Goal: Information Seeking & Learning: Learn about a topic

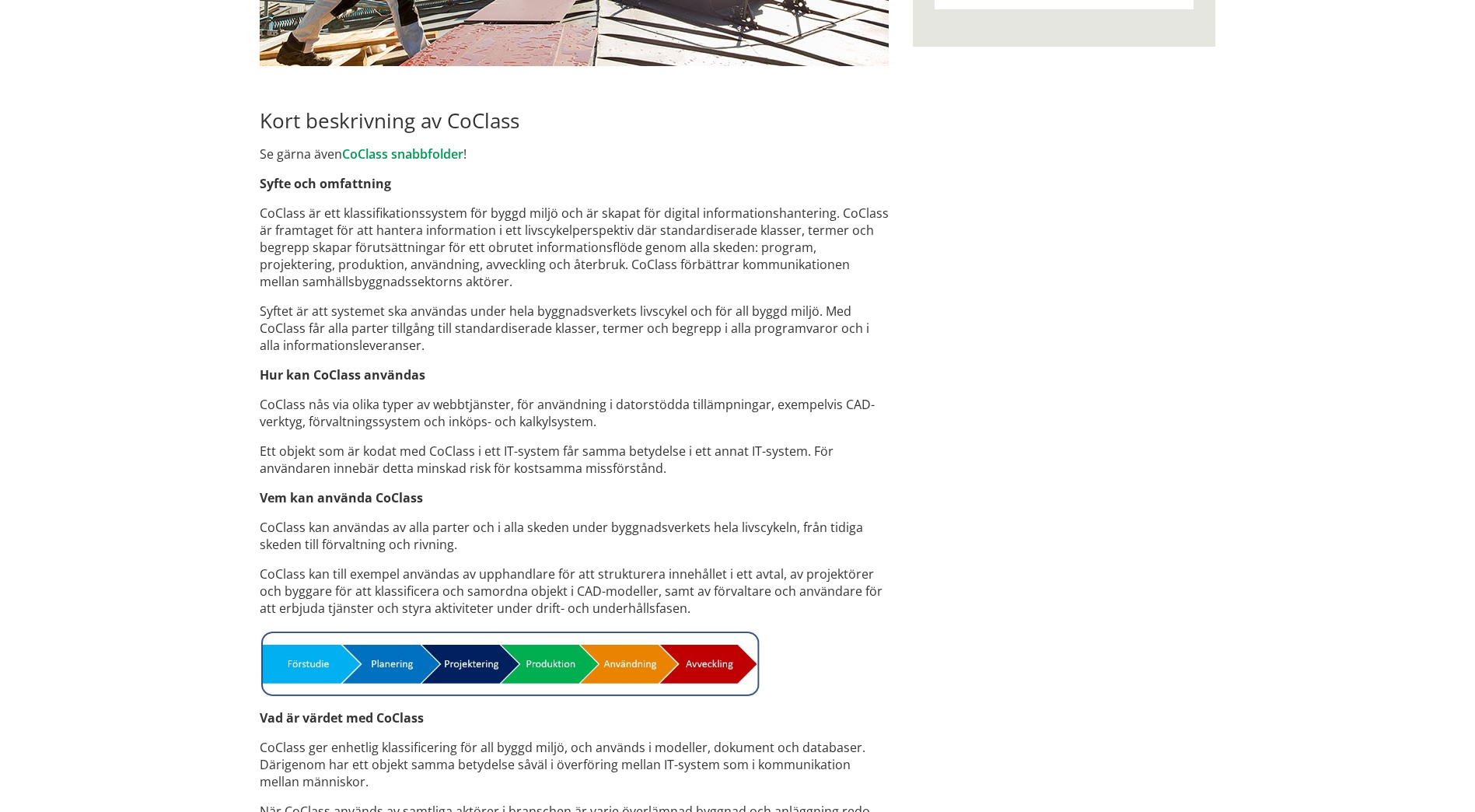
scroll to position [855, 0]
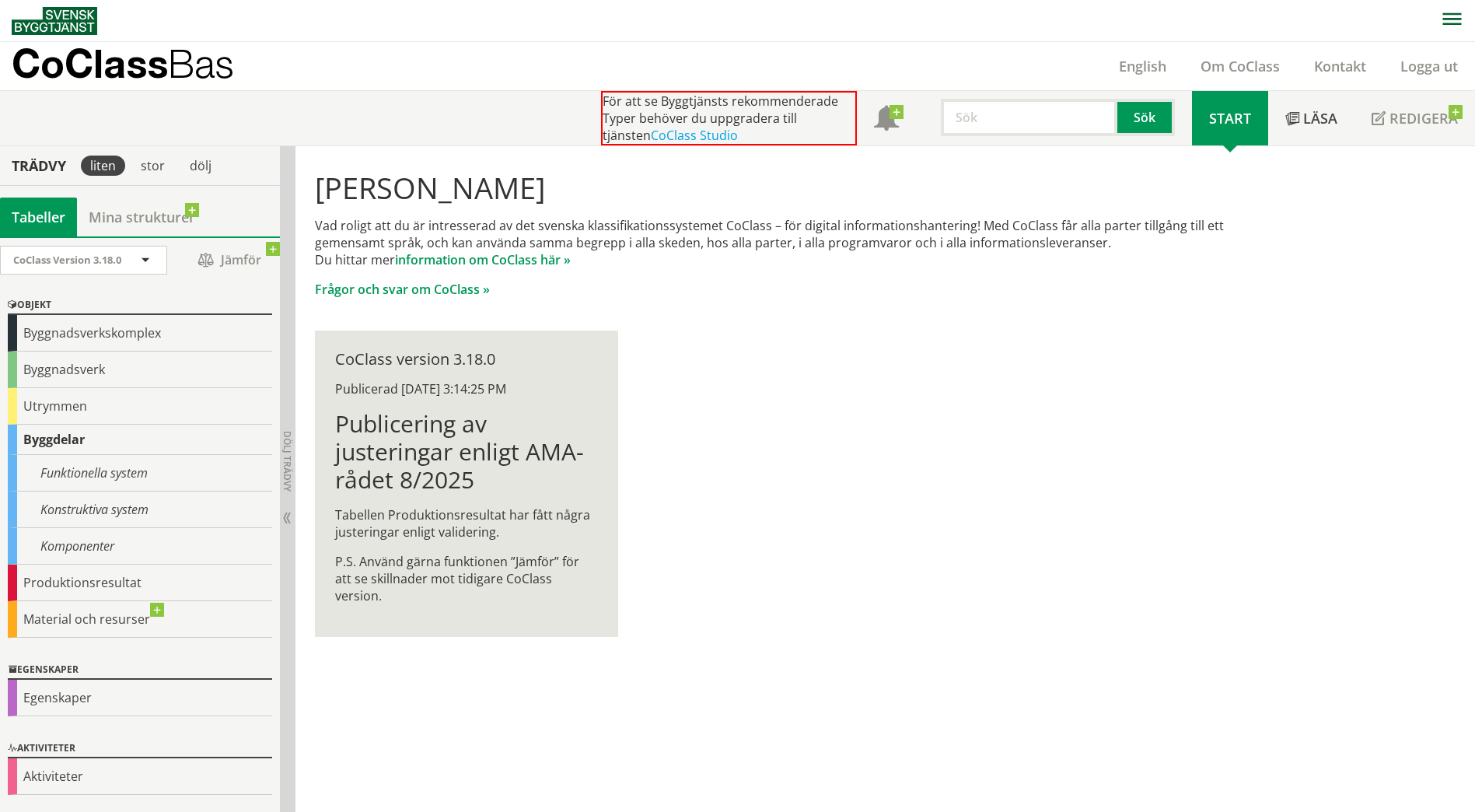
scroll to position [1, 0]
click at [109, 480] on div "Funktionella system" at bounding box center [139, 472] width 264 height 37
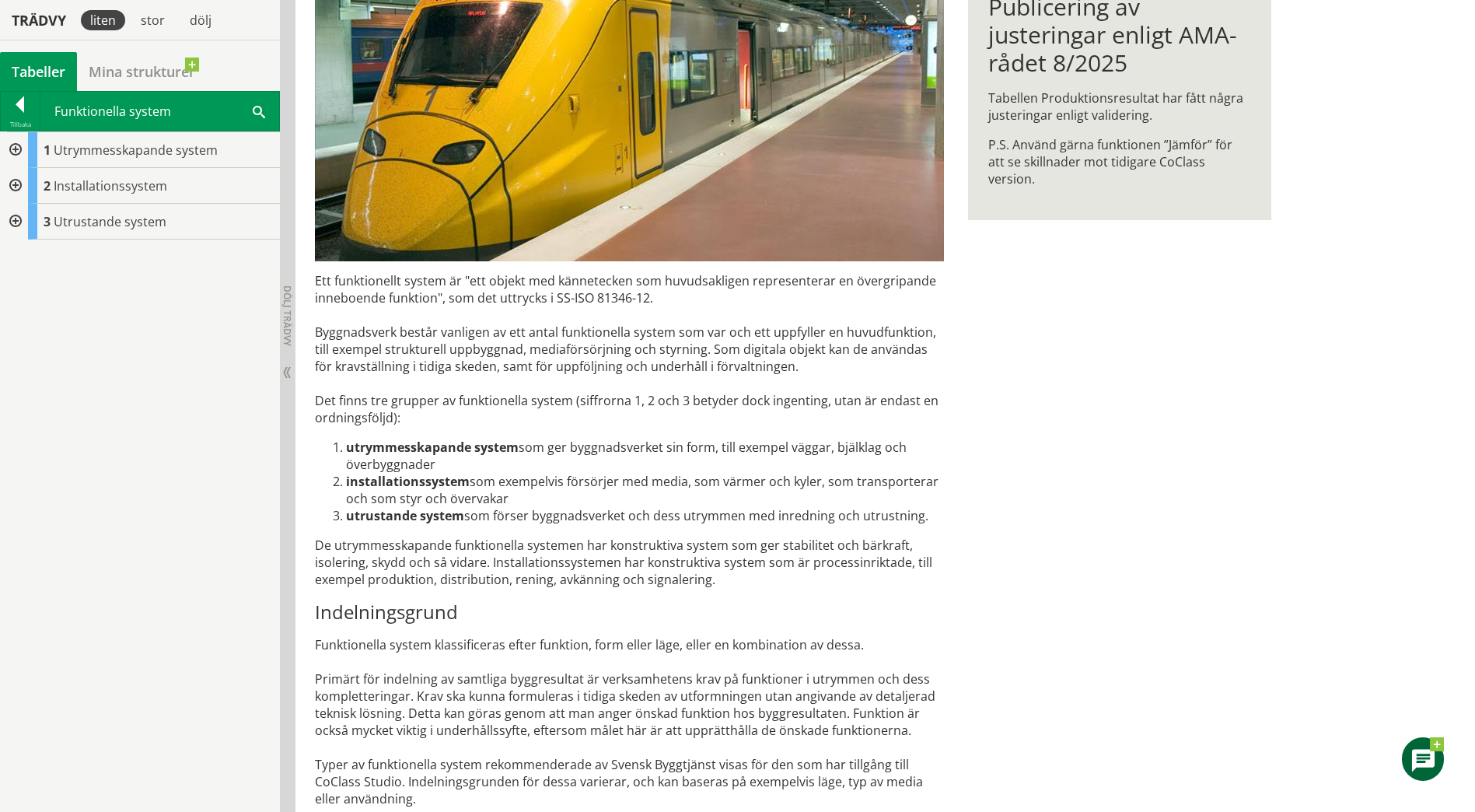
scroll to position [312, 0]
click at [19, 153] on div at bounding box center [14, 149] width 28 height 36
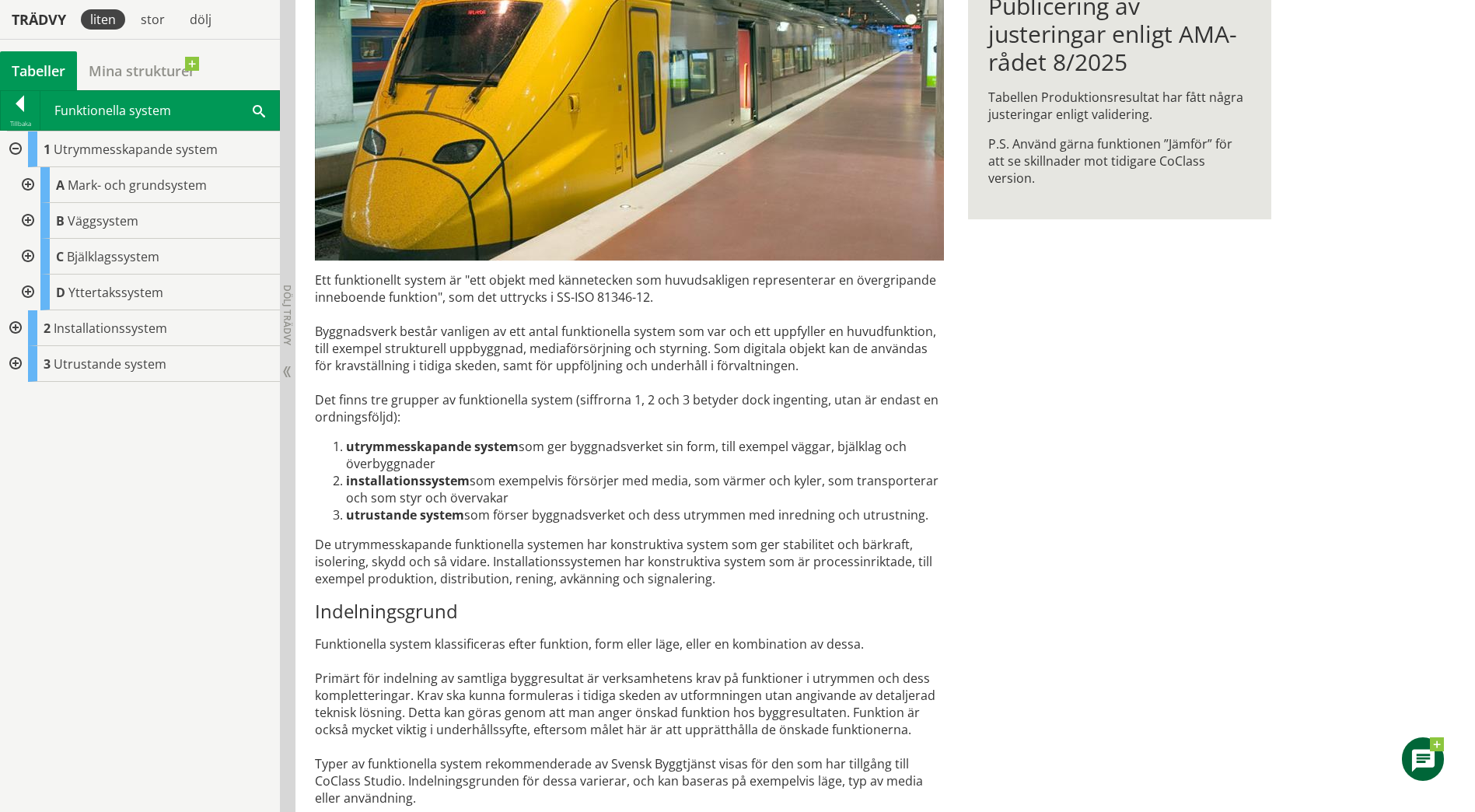
click at [14, 144] on div at bounding box center [14, 149] width 28 height 36
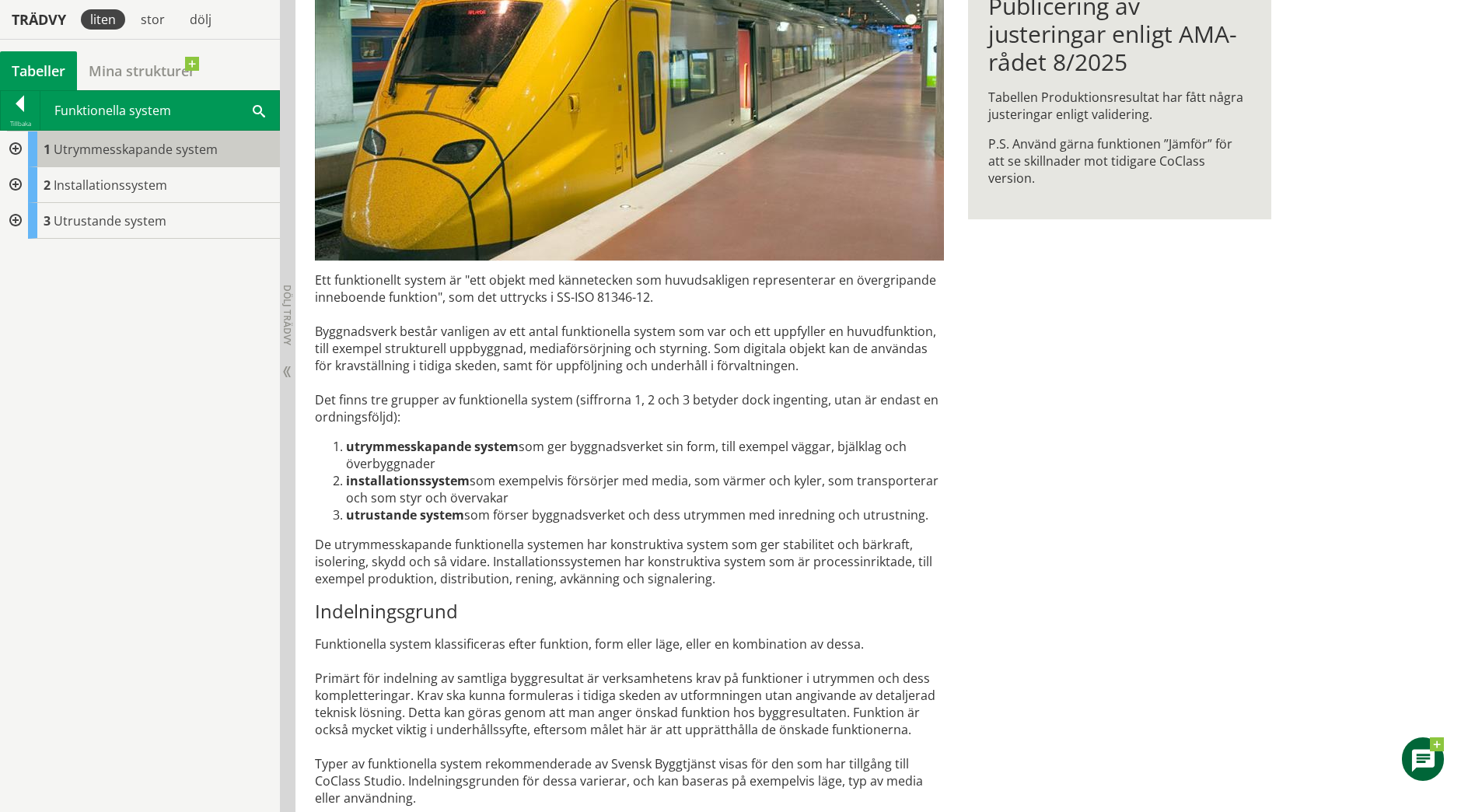
click at [105, 149] on span "Utrymmesskapande system" at bounding box center [135, 149] width 164 height 17
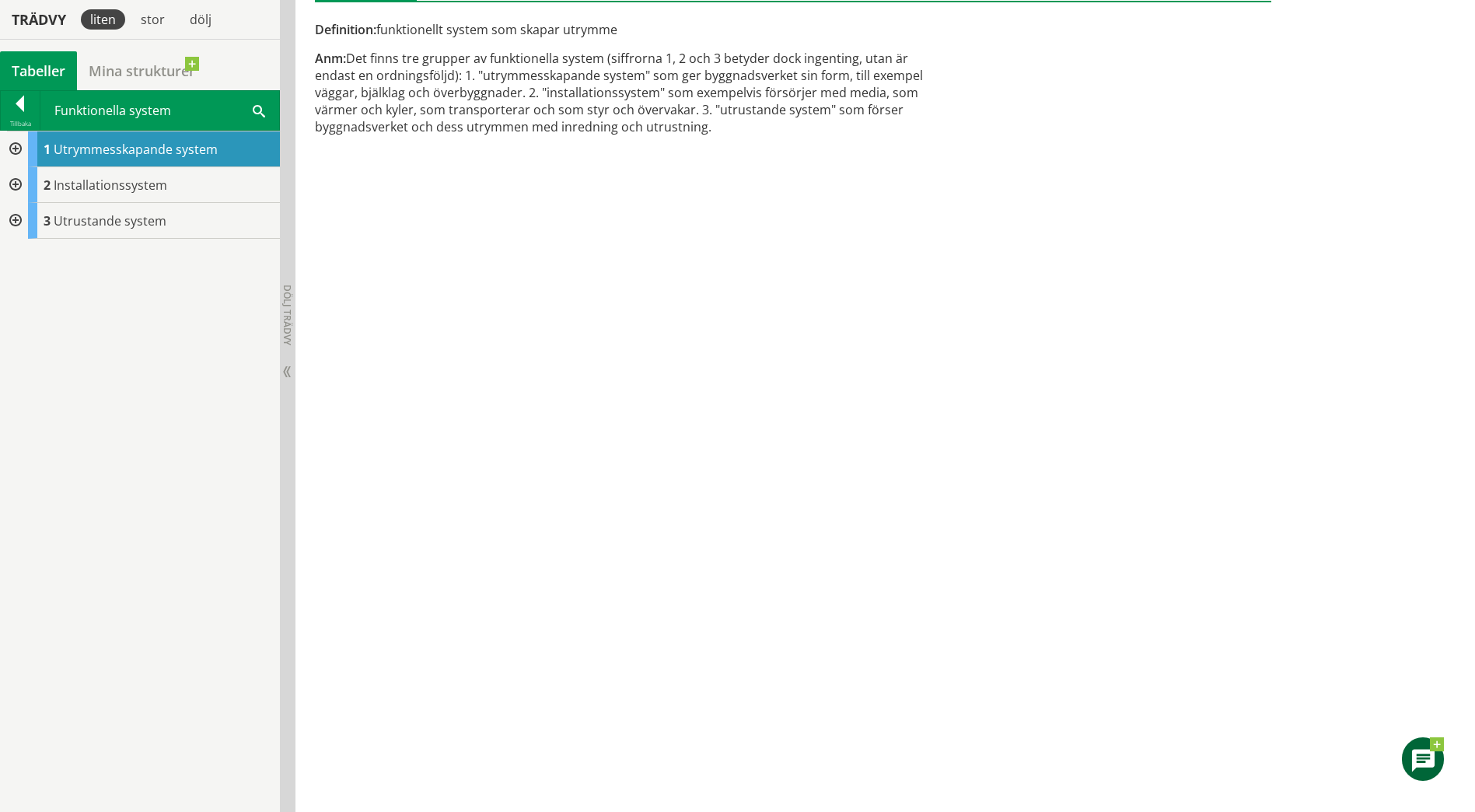
click at [15, 149] on div at bounding box center [14, 149] width 28 height 36
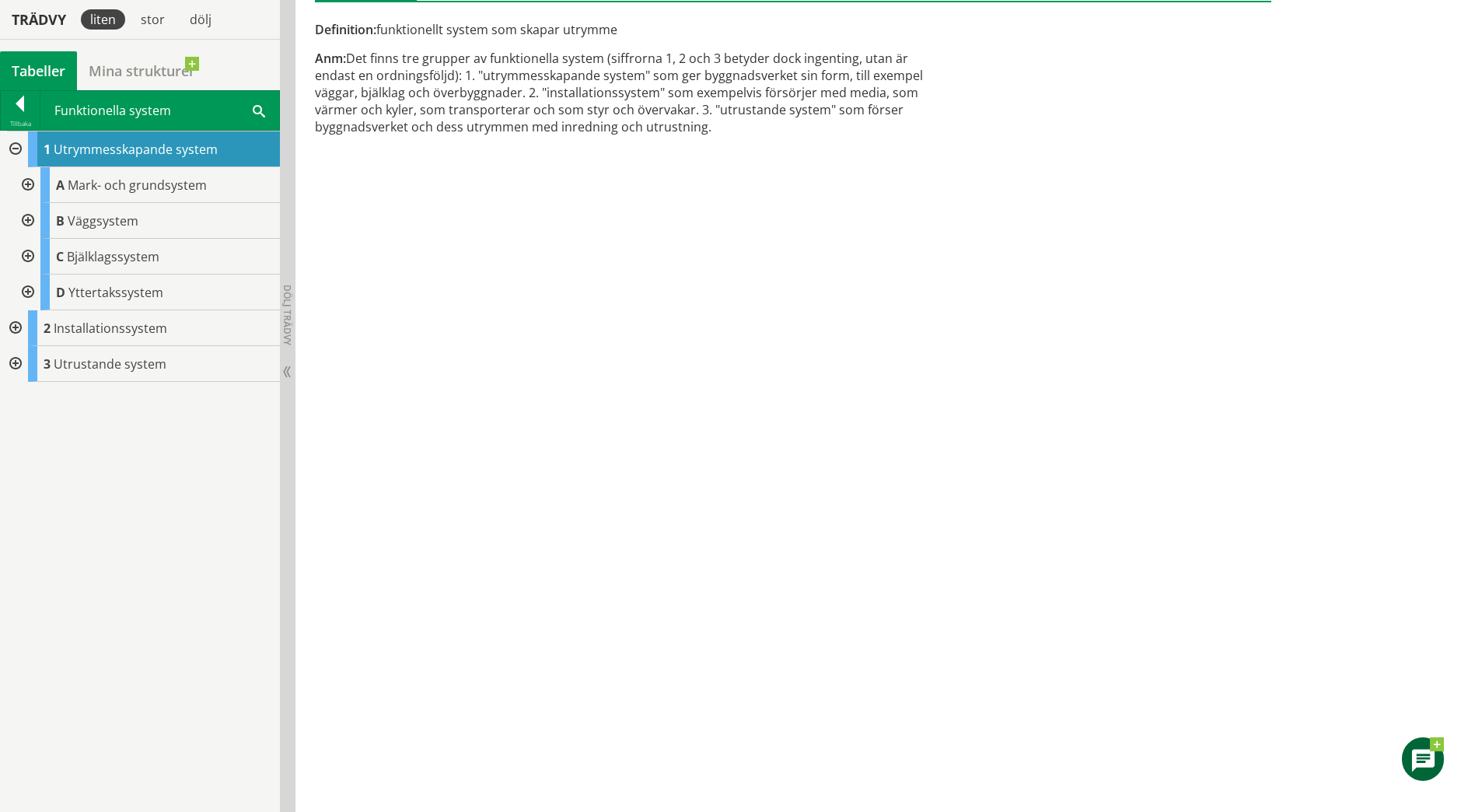
click at [33, 216] on div at bounding box center [26, 221] width 28 height 36
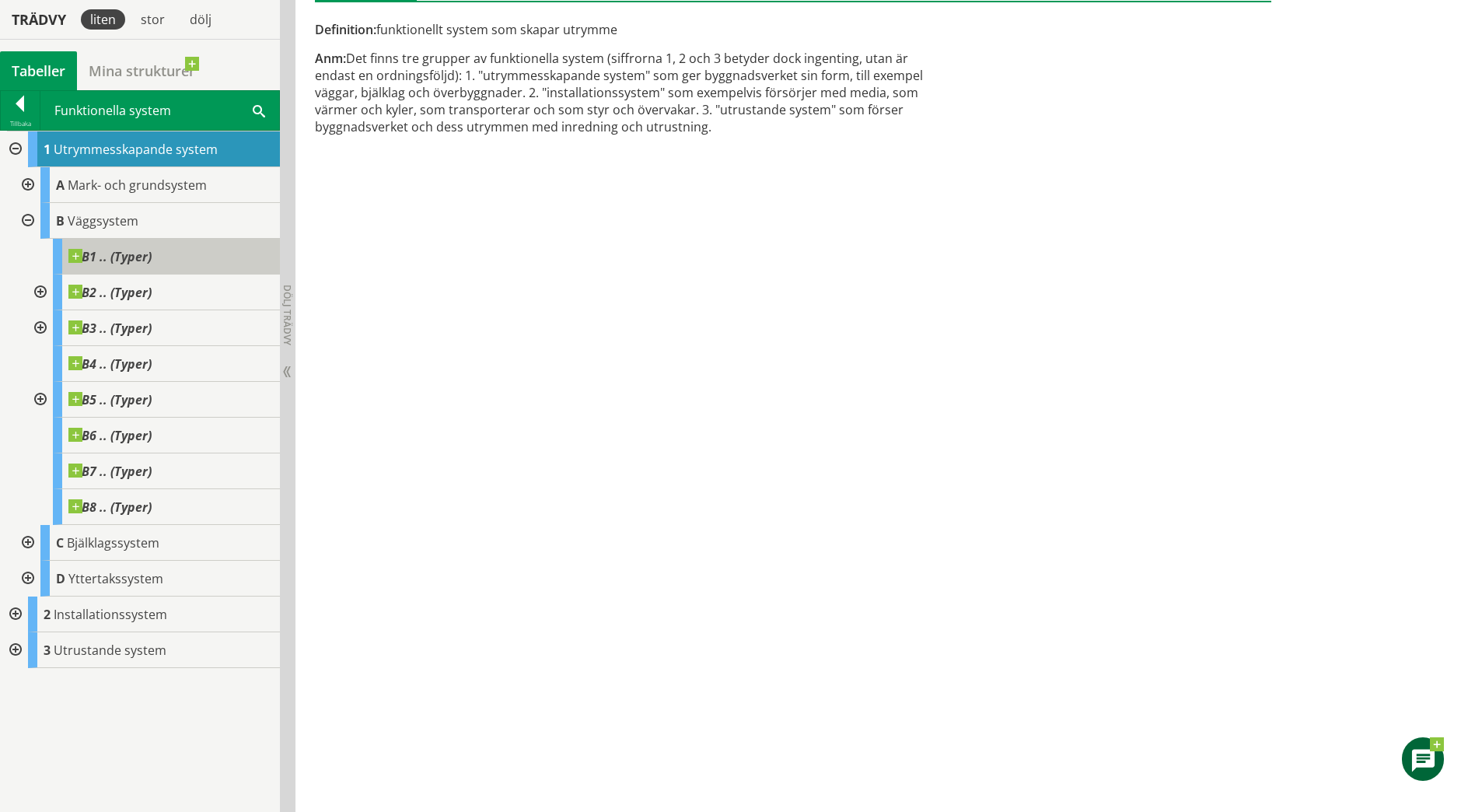
click at [105, 258] on span "B1 .. (Typer)" at bounding box center [109, 256] width 83 height 16
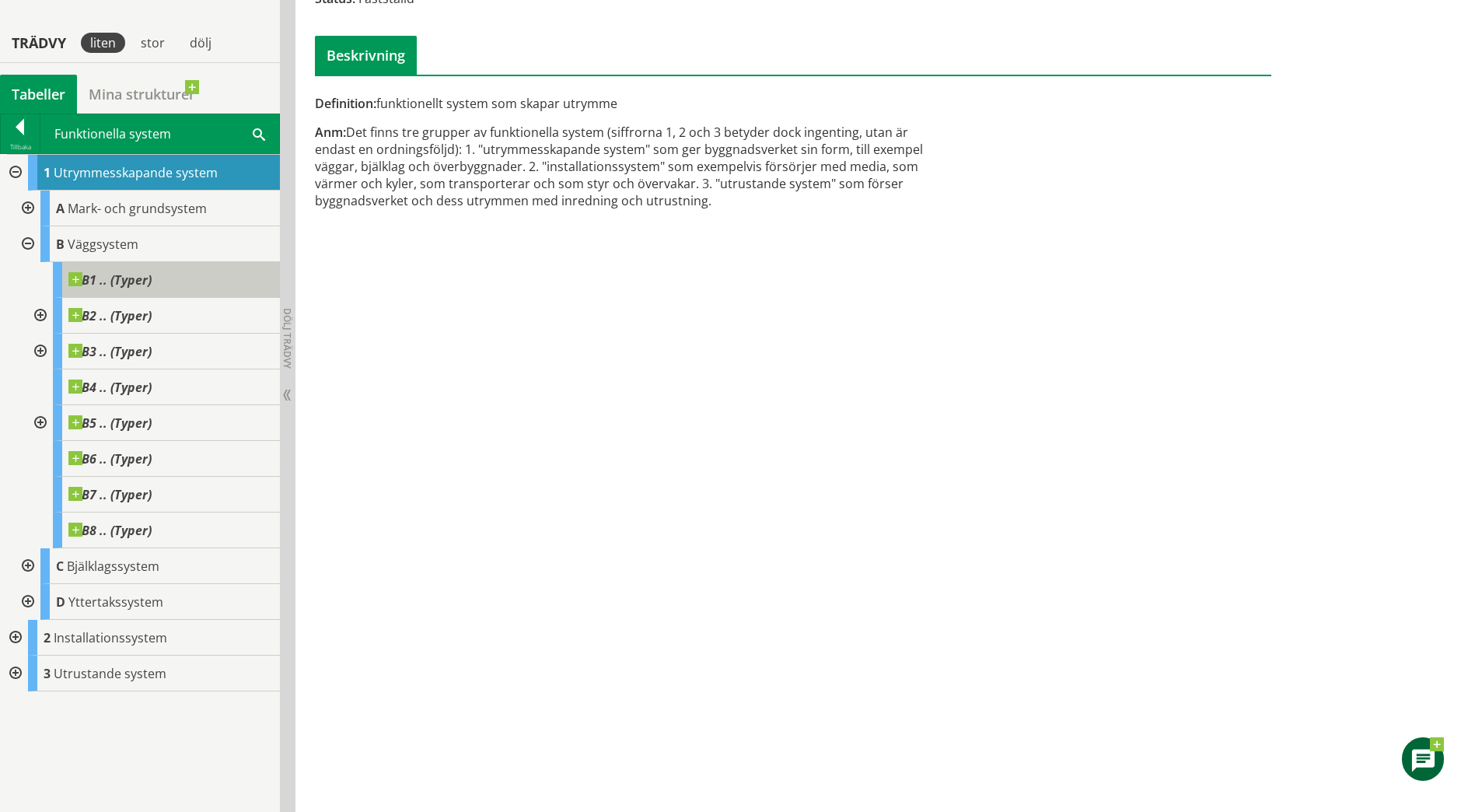
scroll to position [234, 0]
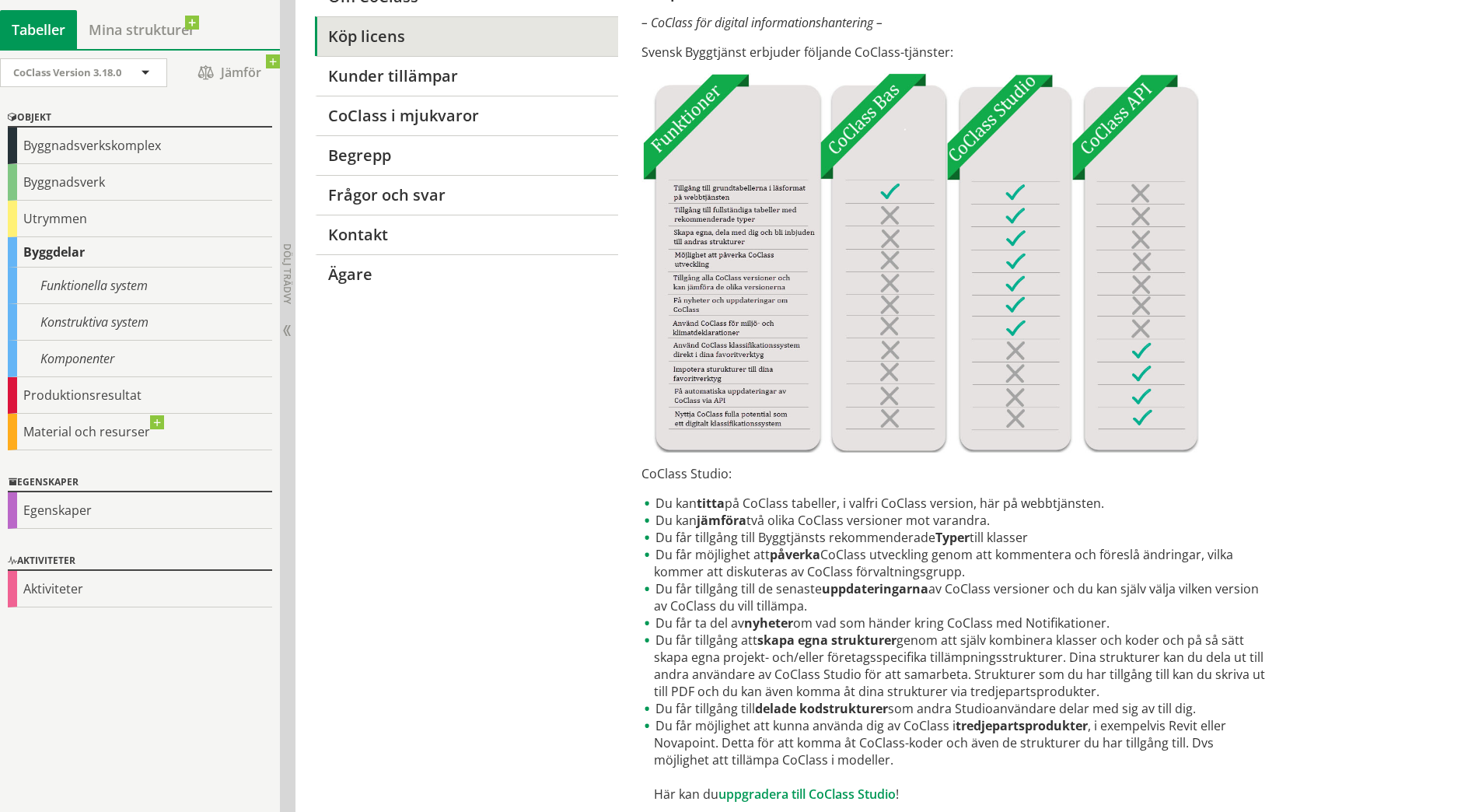
scroll to position [233, 0]
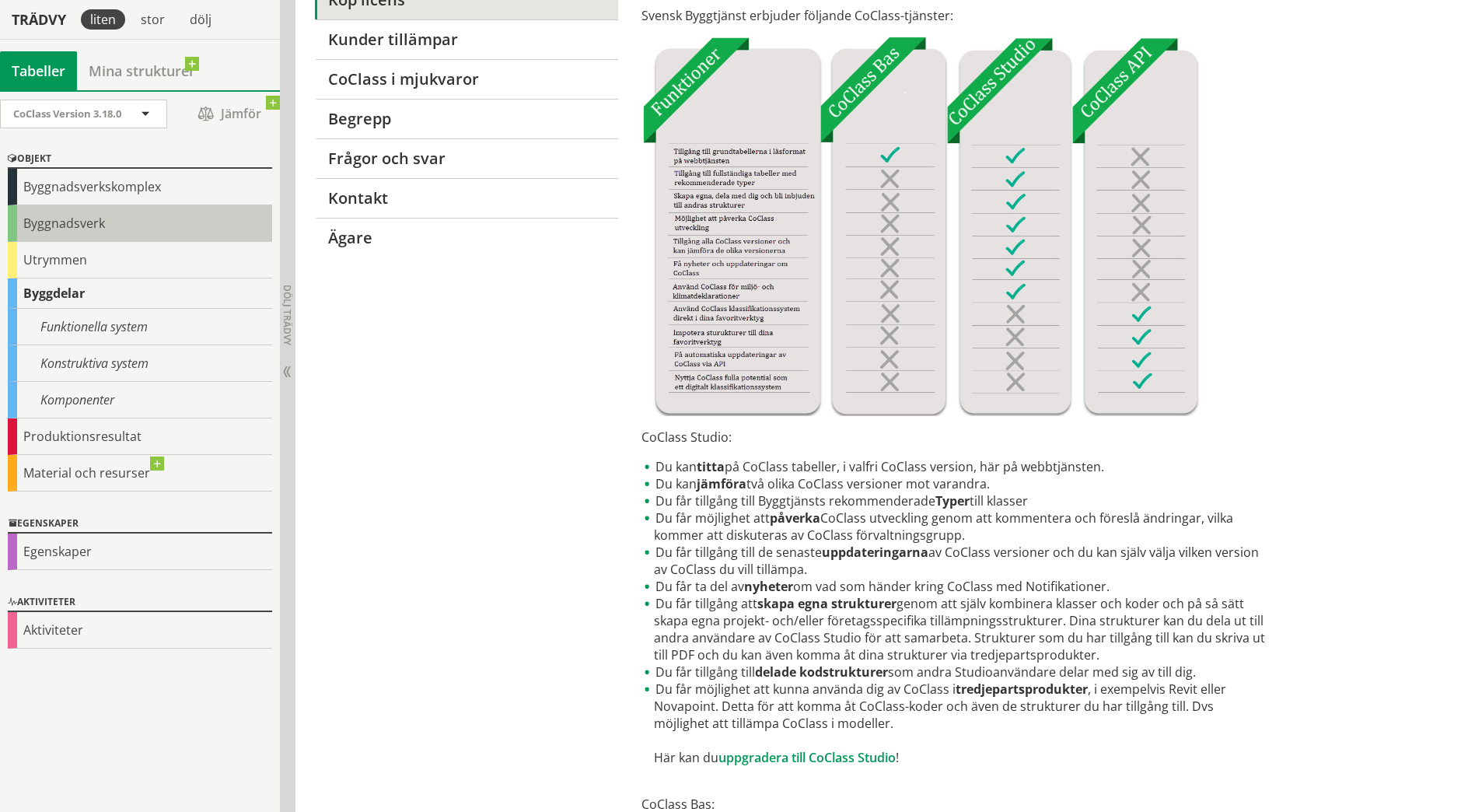
click at [72, 224] on div "Byggnadsverk" at bounding box center [139, 223] width 264 height 37
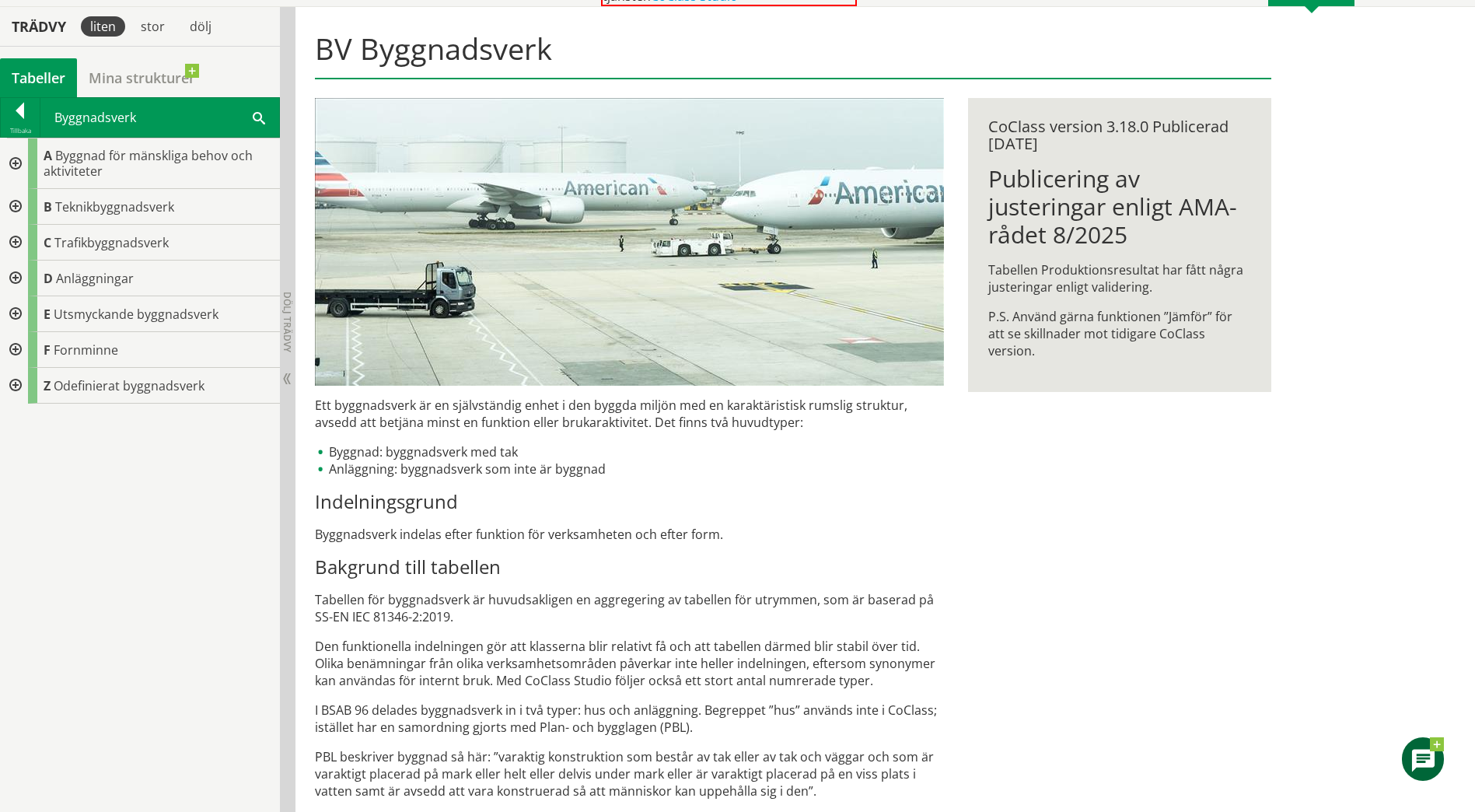
scroll to position [138, 0]
click at [12, 163] on div at bounding box center [14, 166] width 28 height 51
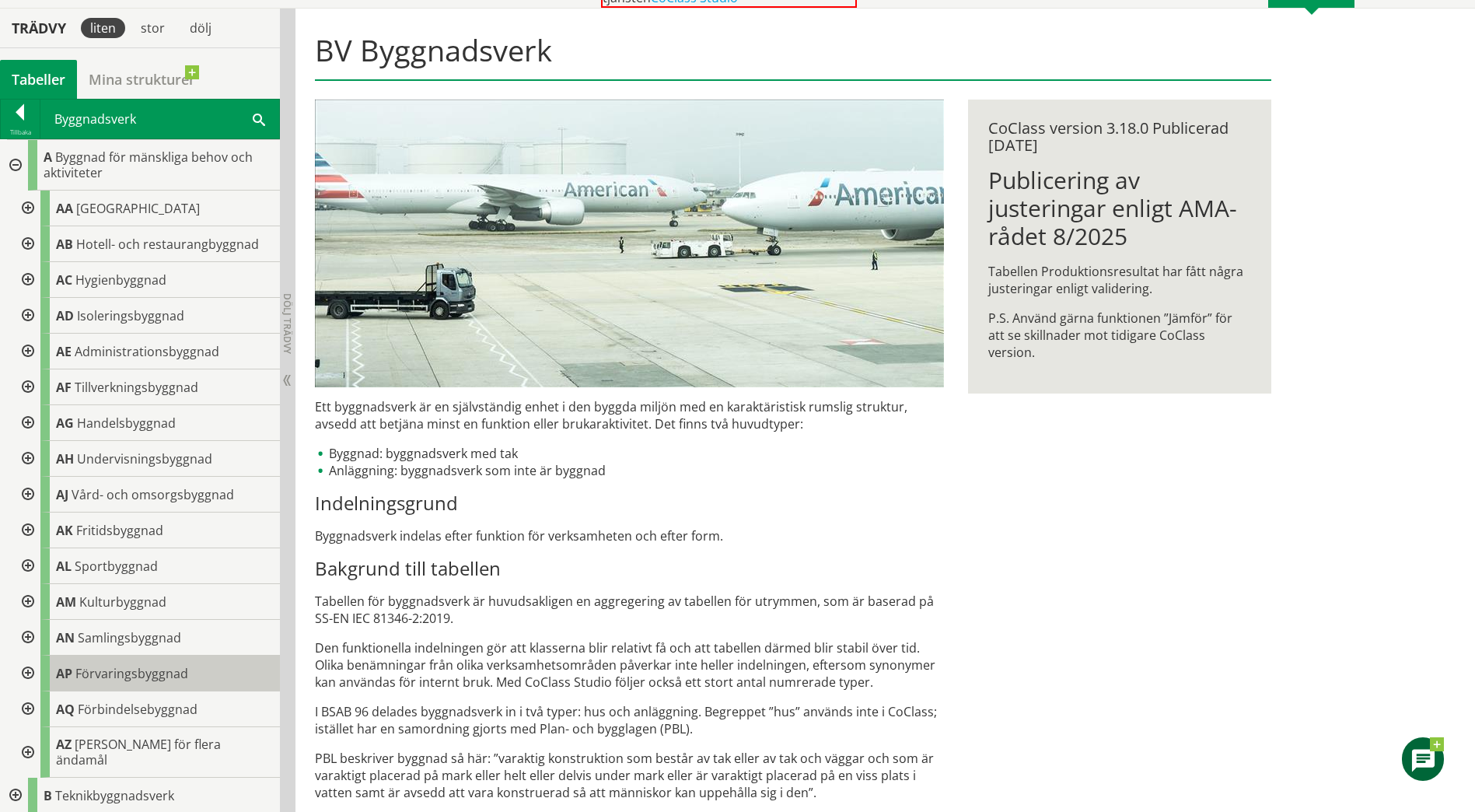
click at [217, 670] on div "AP Förvaringsbyggnad" at bounding box center [160, 673] width 240 height 36
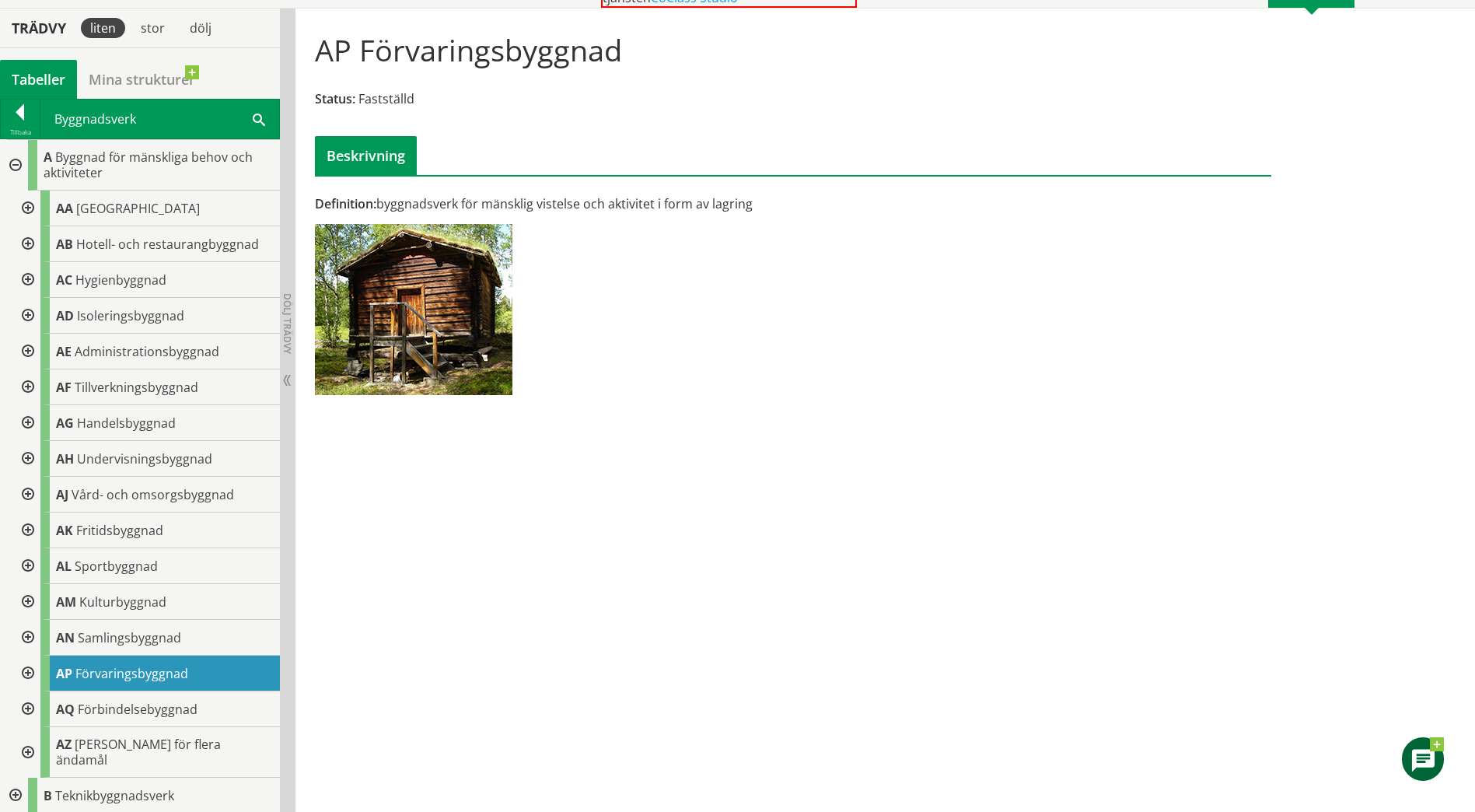
click at [29, 671] on div at bounding box center [26, 673] width 28 height 36
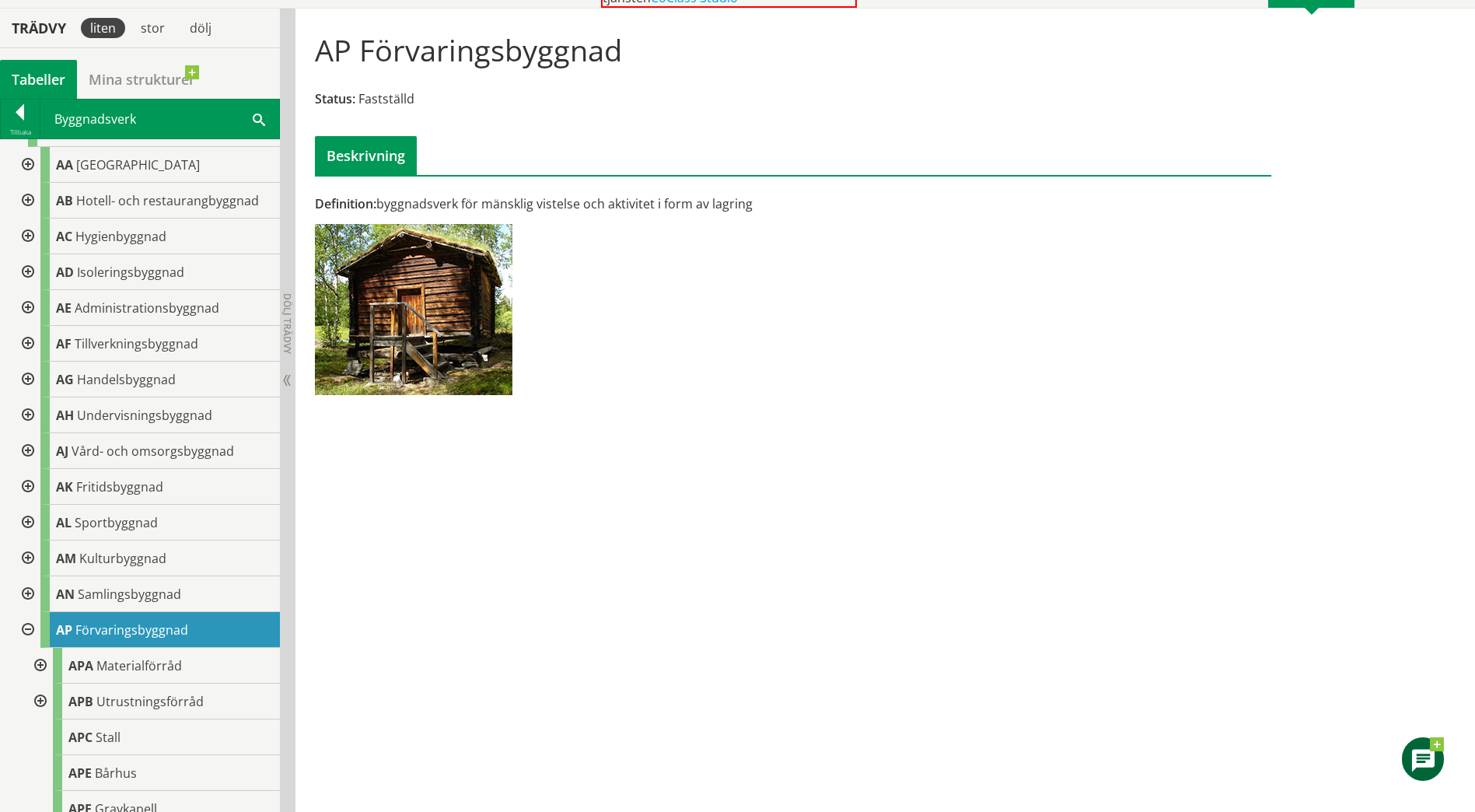
scroll to position [78, 0]
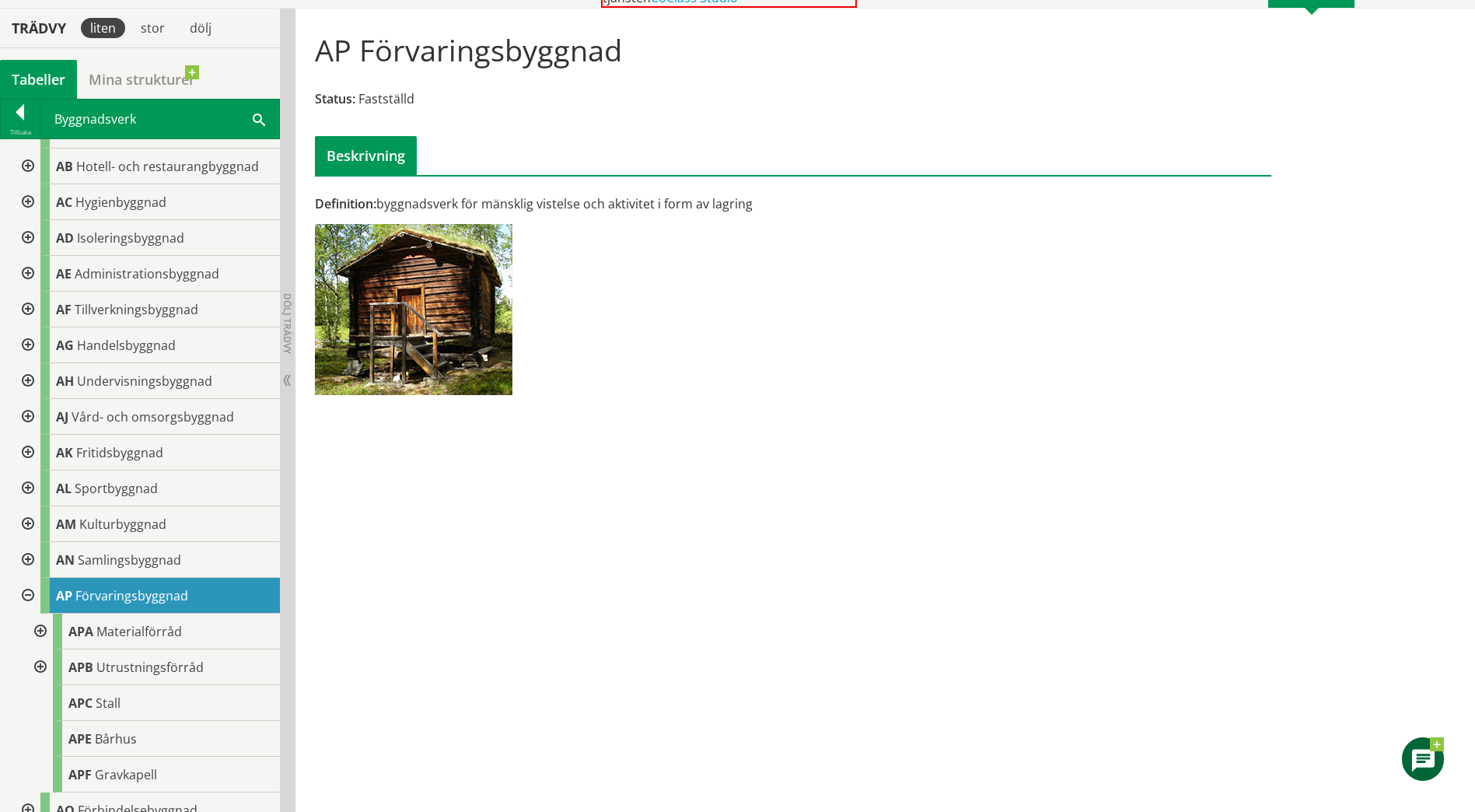
click at [34, 632] on div at bounding box center [39, 632] width 28 height 36
click at [165, 659] on span at bounding box center [165, 659] width 0 height 0
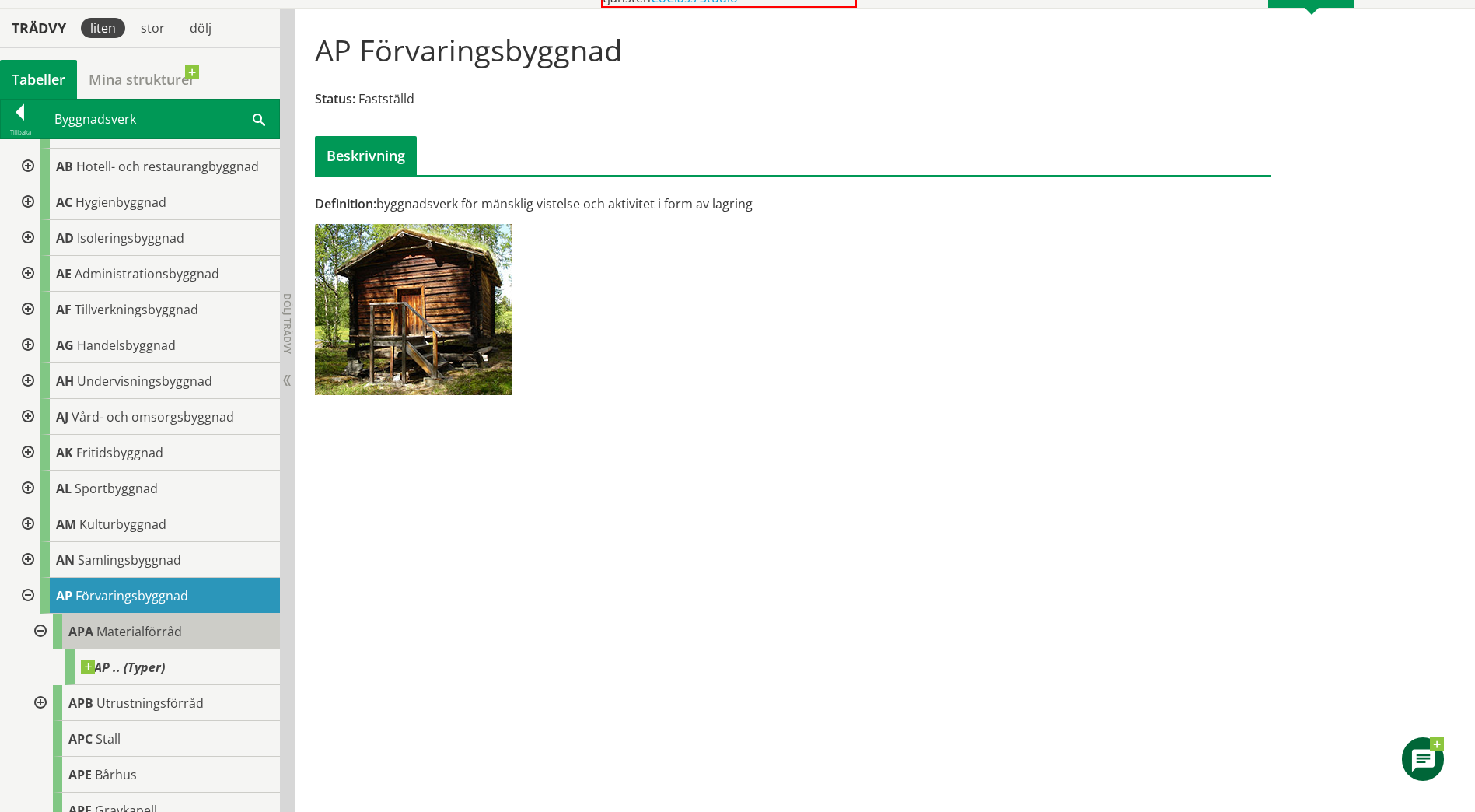
click at [115, 629] on span "Materialförråd" at bounding box center [139, 631] width 85 height 17
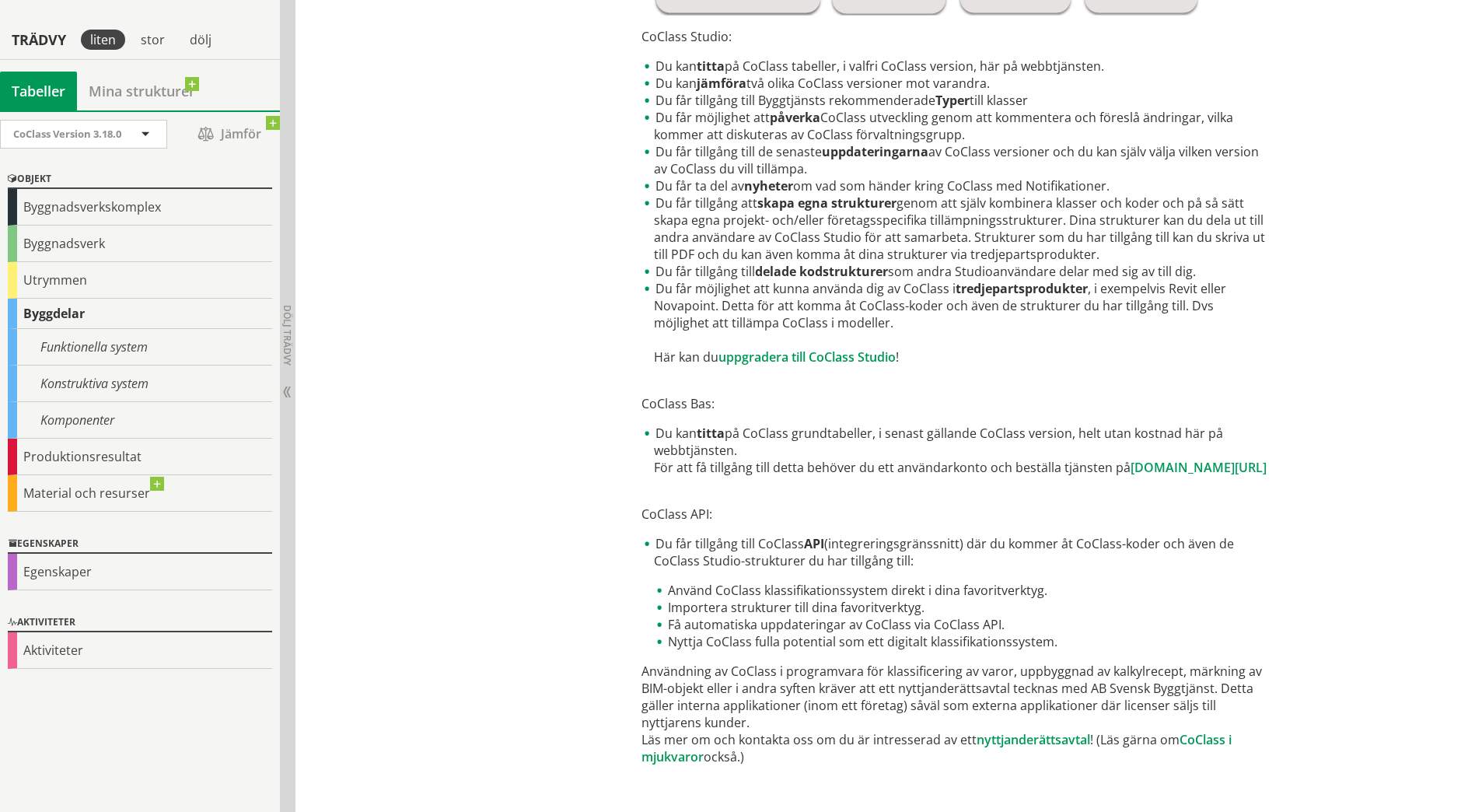
scroll to position [654, 0]
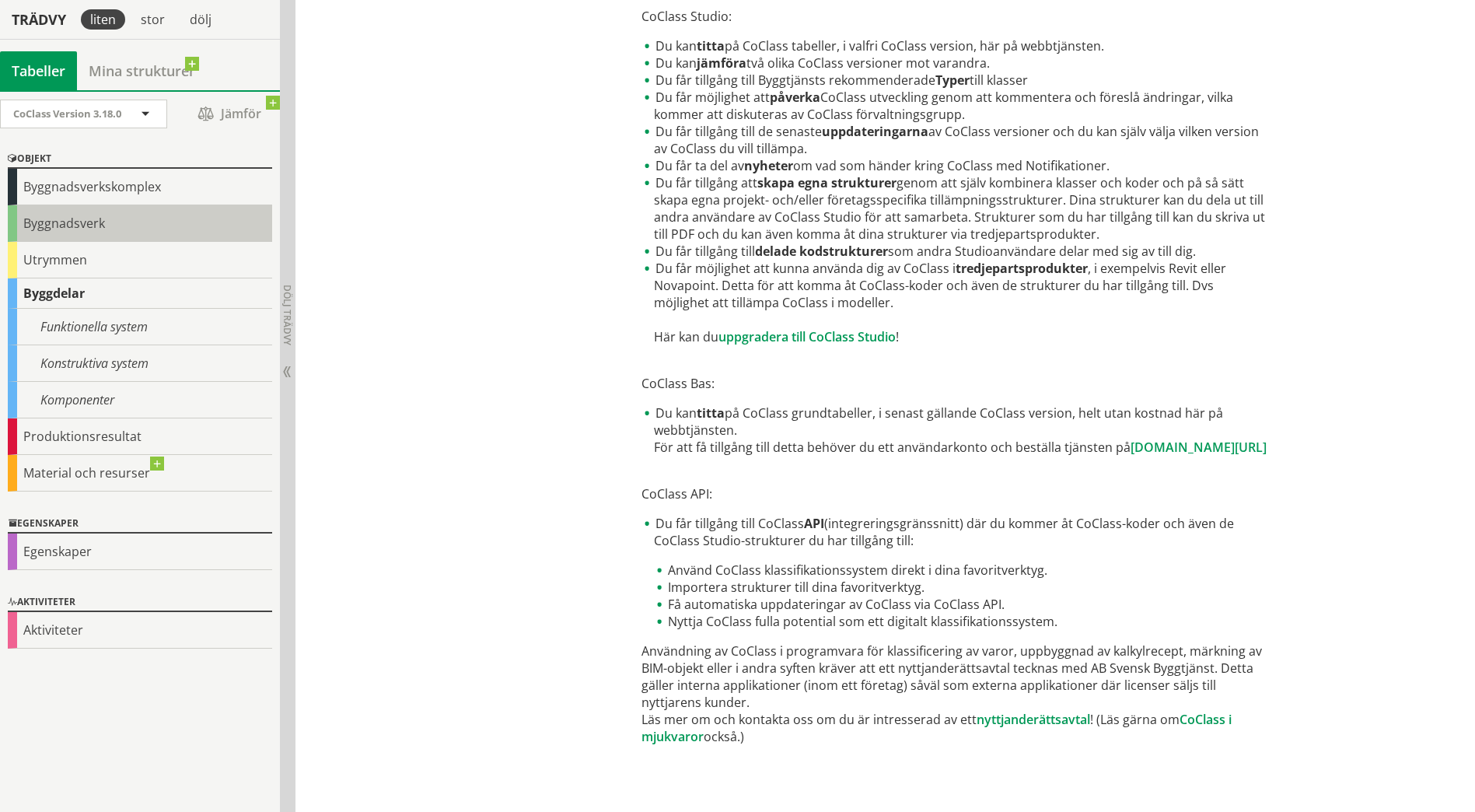
click at [11, 225] on div "Byggnadsverk" at bounding box center [139, 223] width 264 height 37
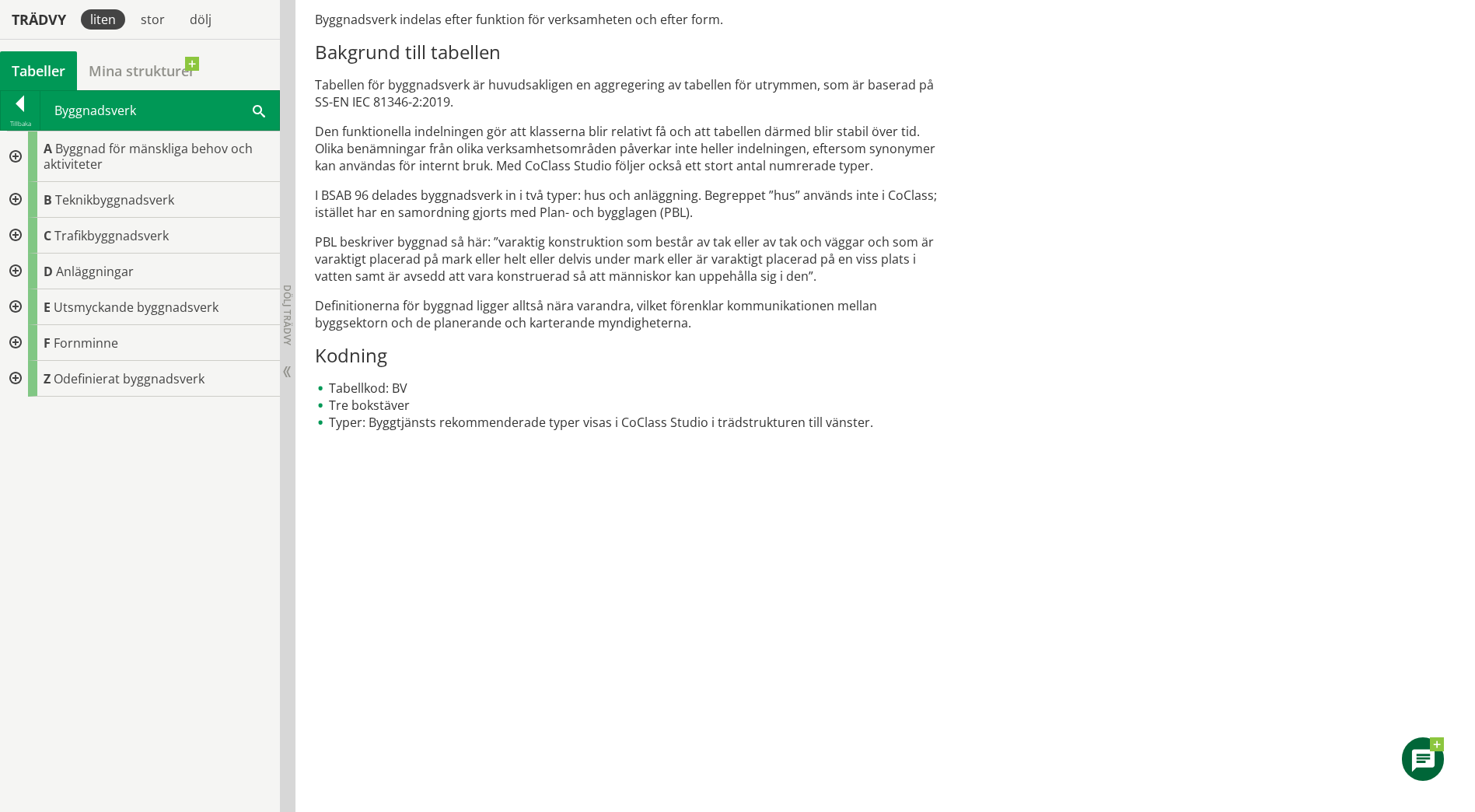
click at [17, 159] on div at bounding box center [14, 157] width 28 height 51
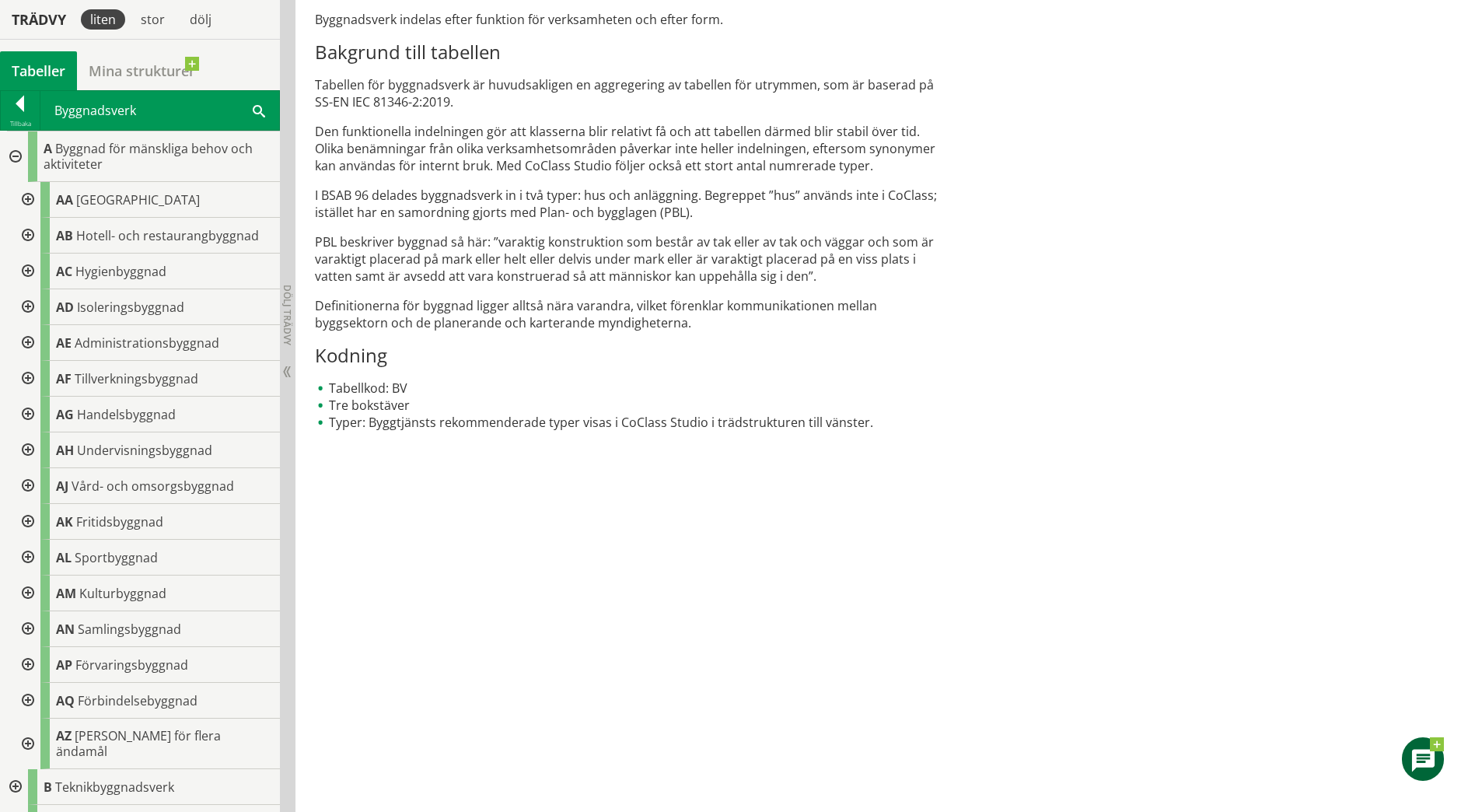
click at [30, 670] on div at bounding box center [26, 665] width 28 height 36
click at [43, 704] on div at bounding box center [39, 700] width 28 height 36
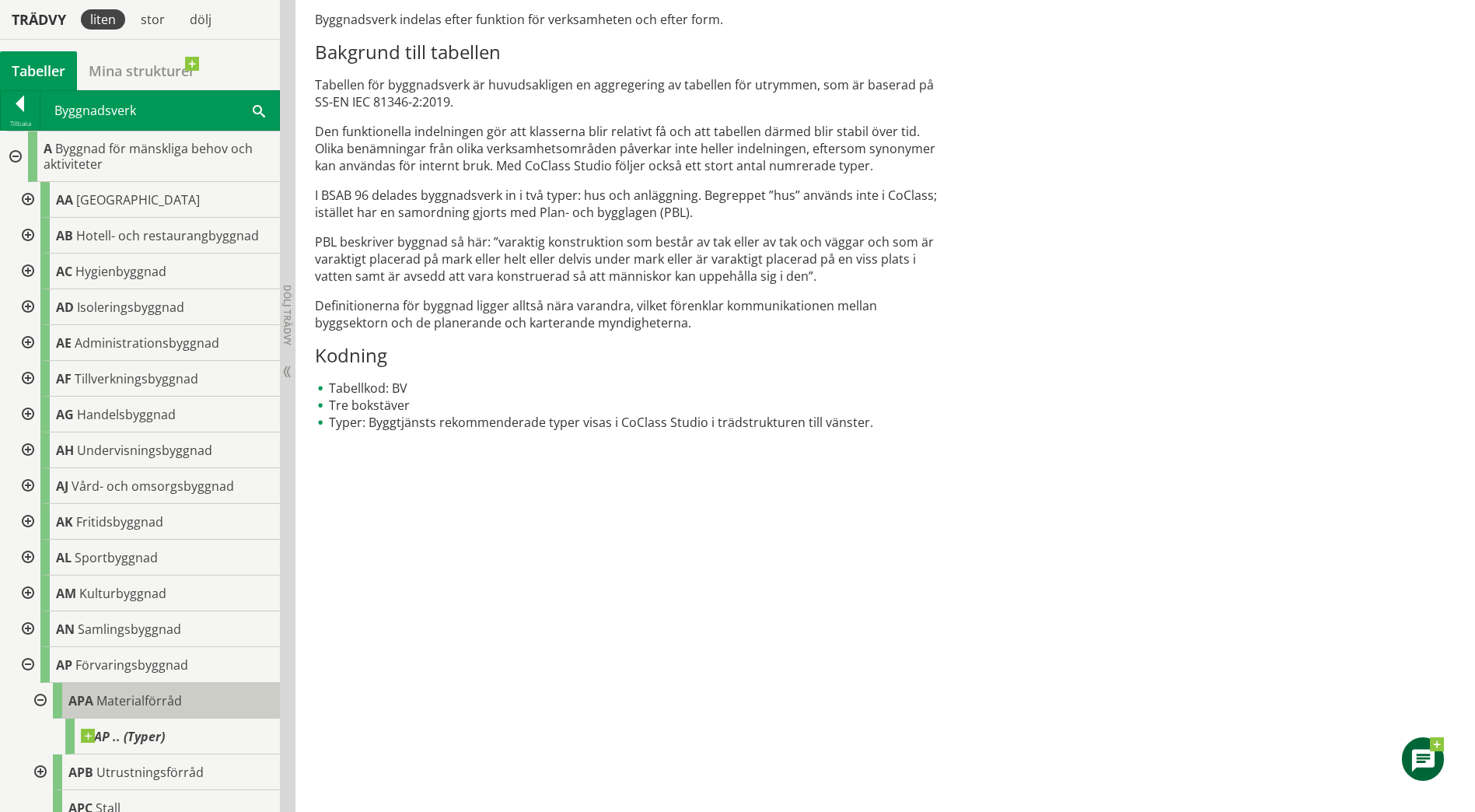
click at [126, 705] on span "Materialförråd" at bounding box center [139, 700] width 85 height 17
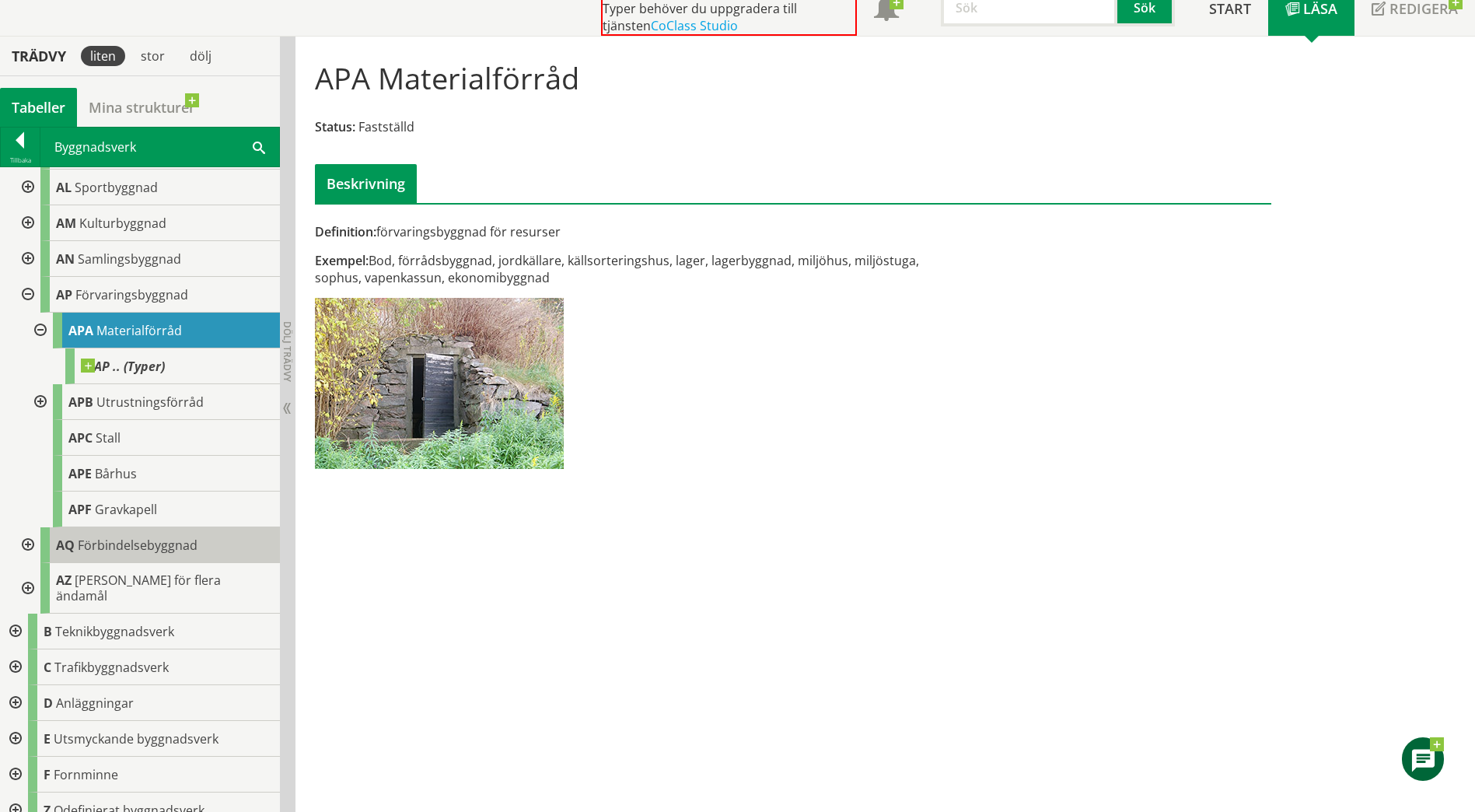
scroll to position [408, 0]
click at [20, 612] on div at bounding box center [14, 630] width 28 height 36
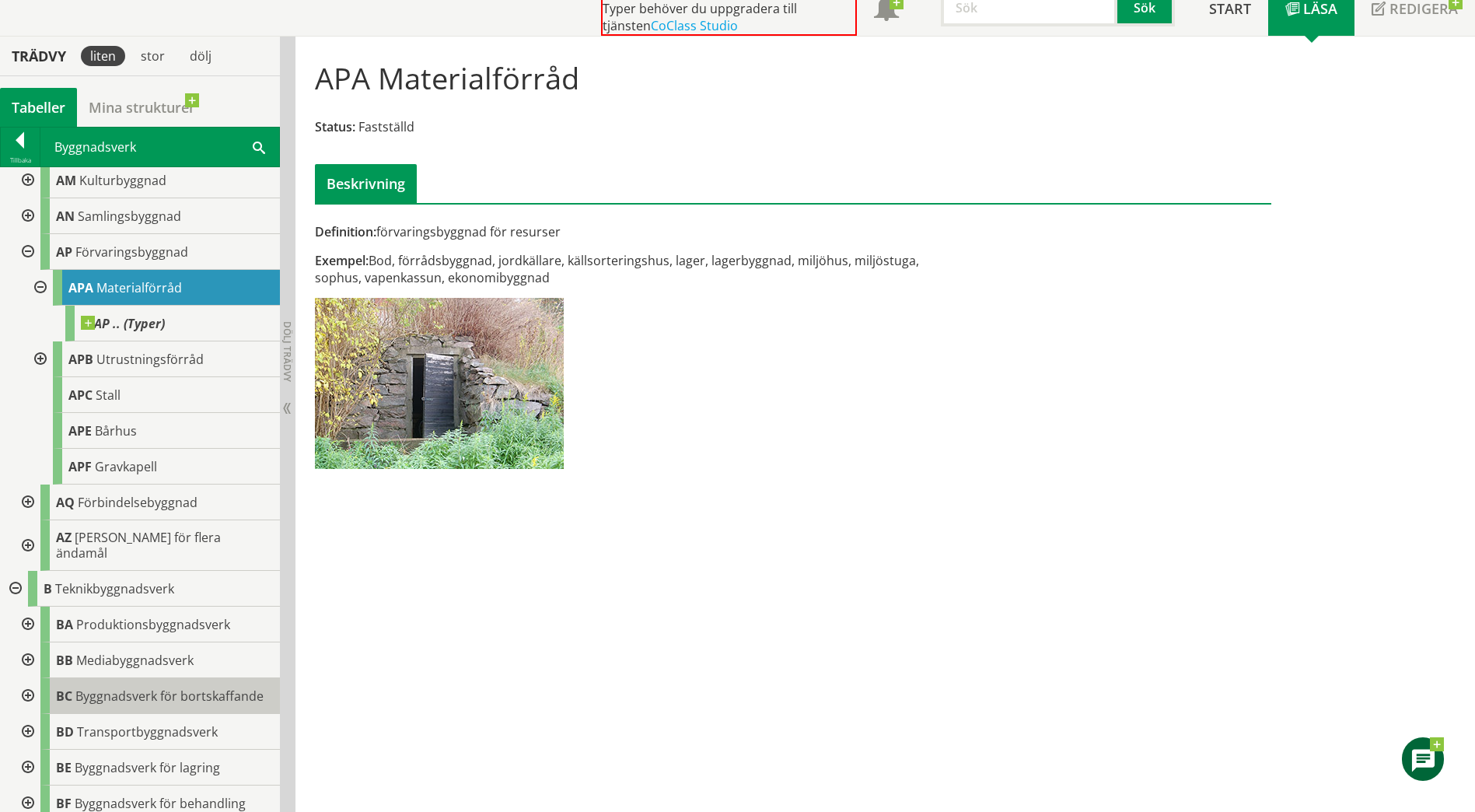
scroll to position [486, 0]
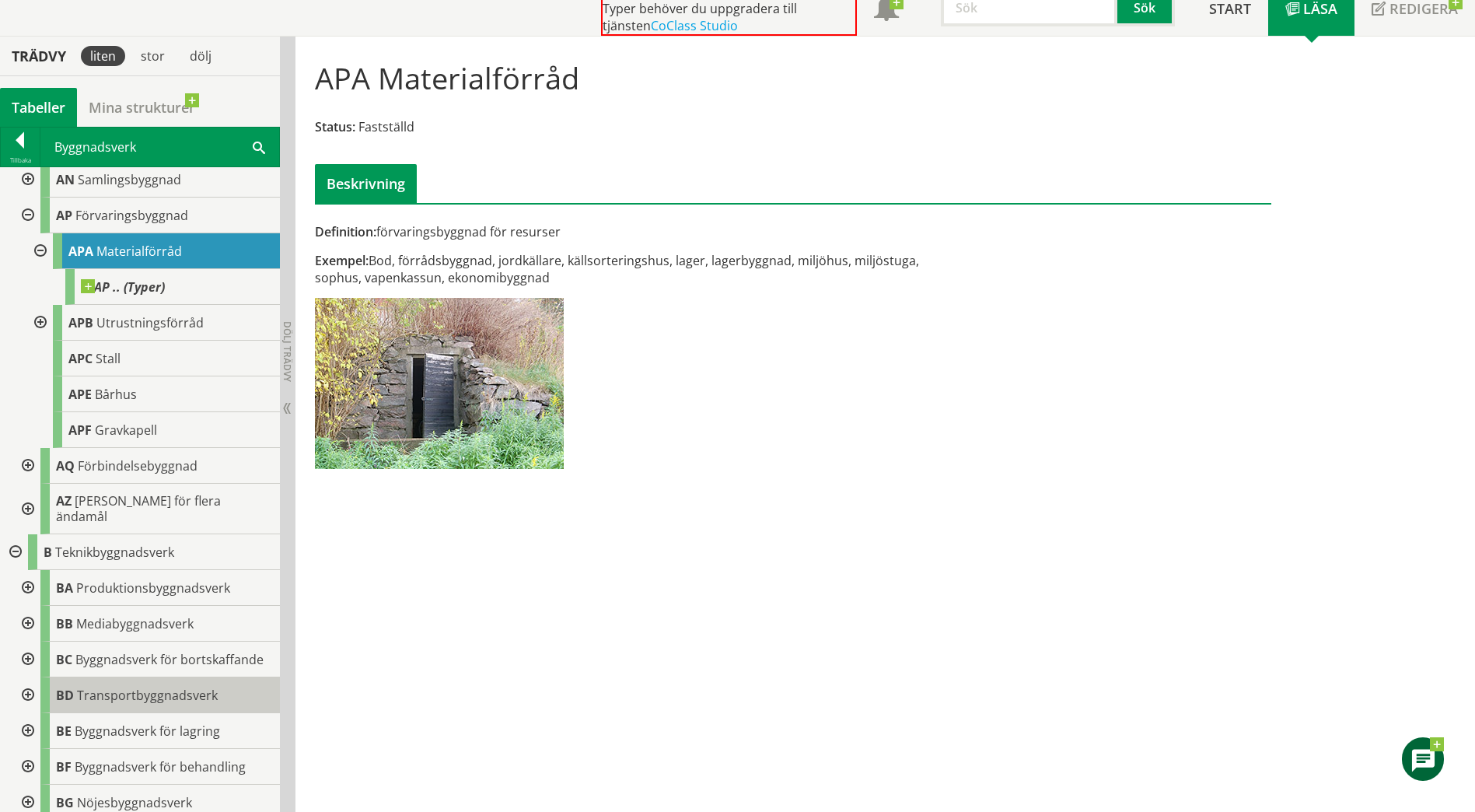
click at [61, 687] on span "BD" at bounding box center [65, 695] width 18 height 17
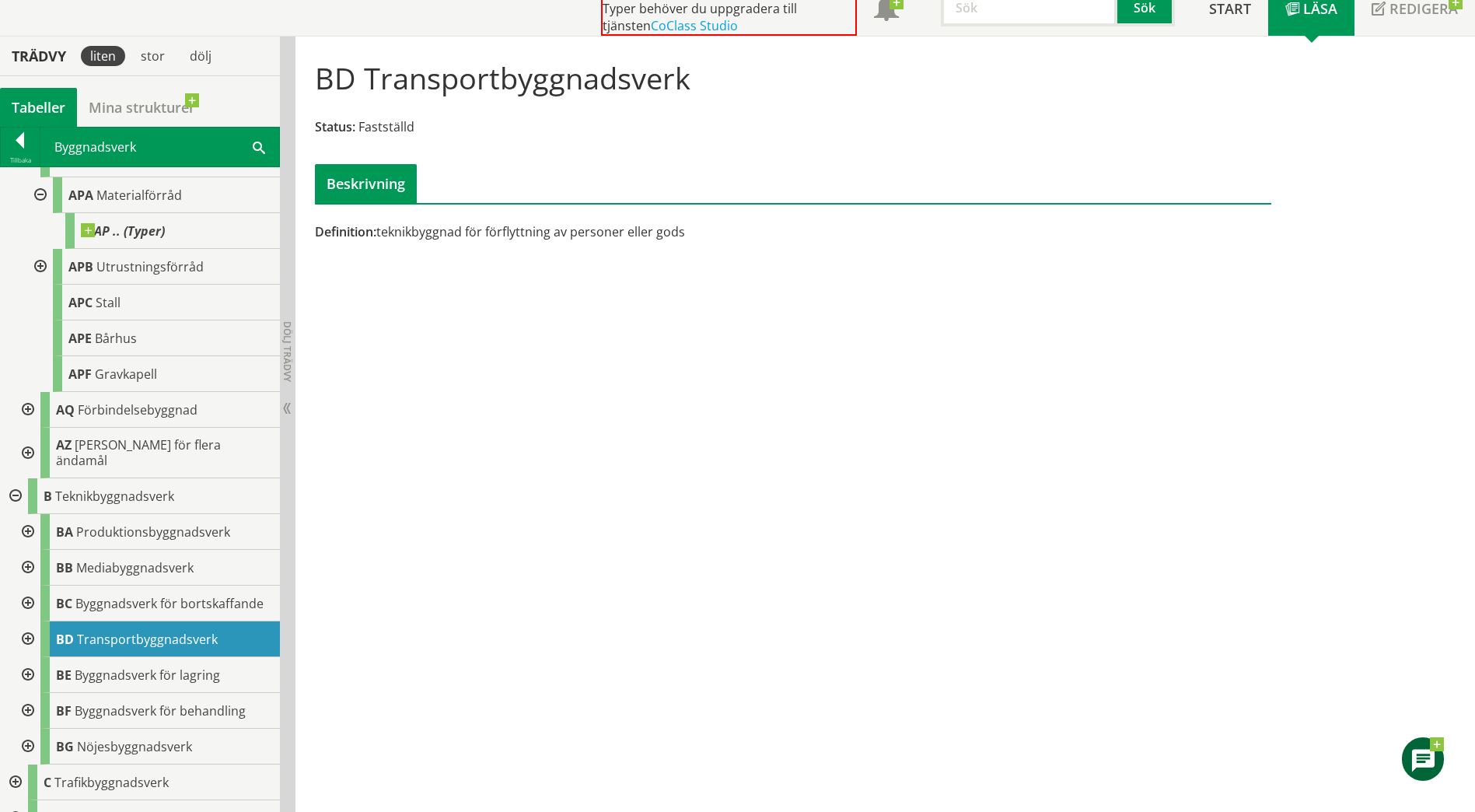
scroll to position [563, 0]
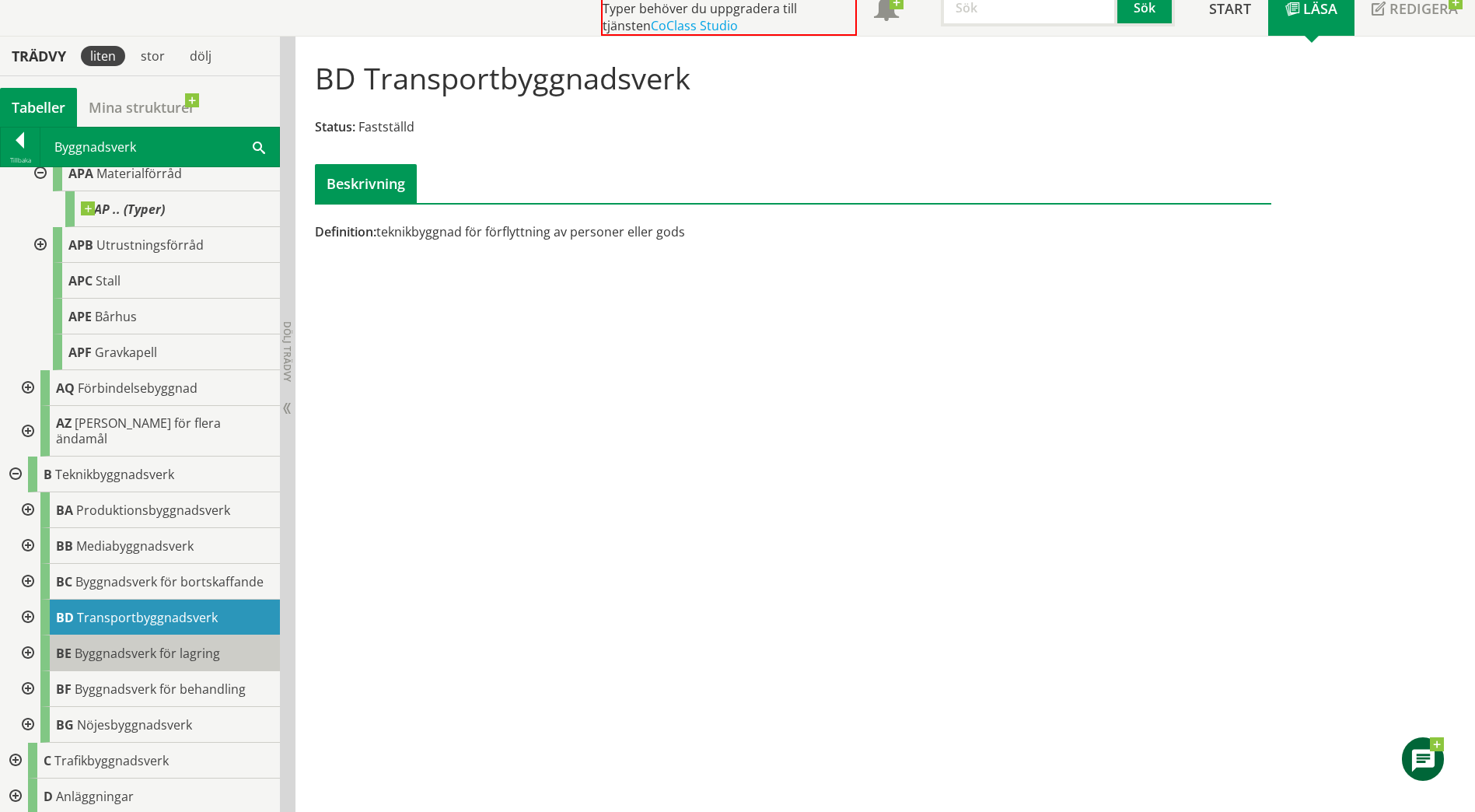
click at [65, 645] on span "BE" at bounding box center [63, 653] width 16 height 17
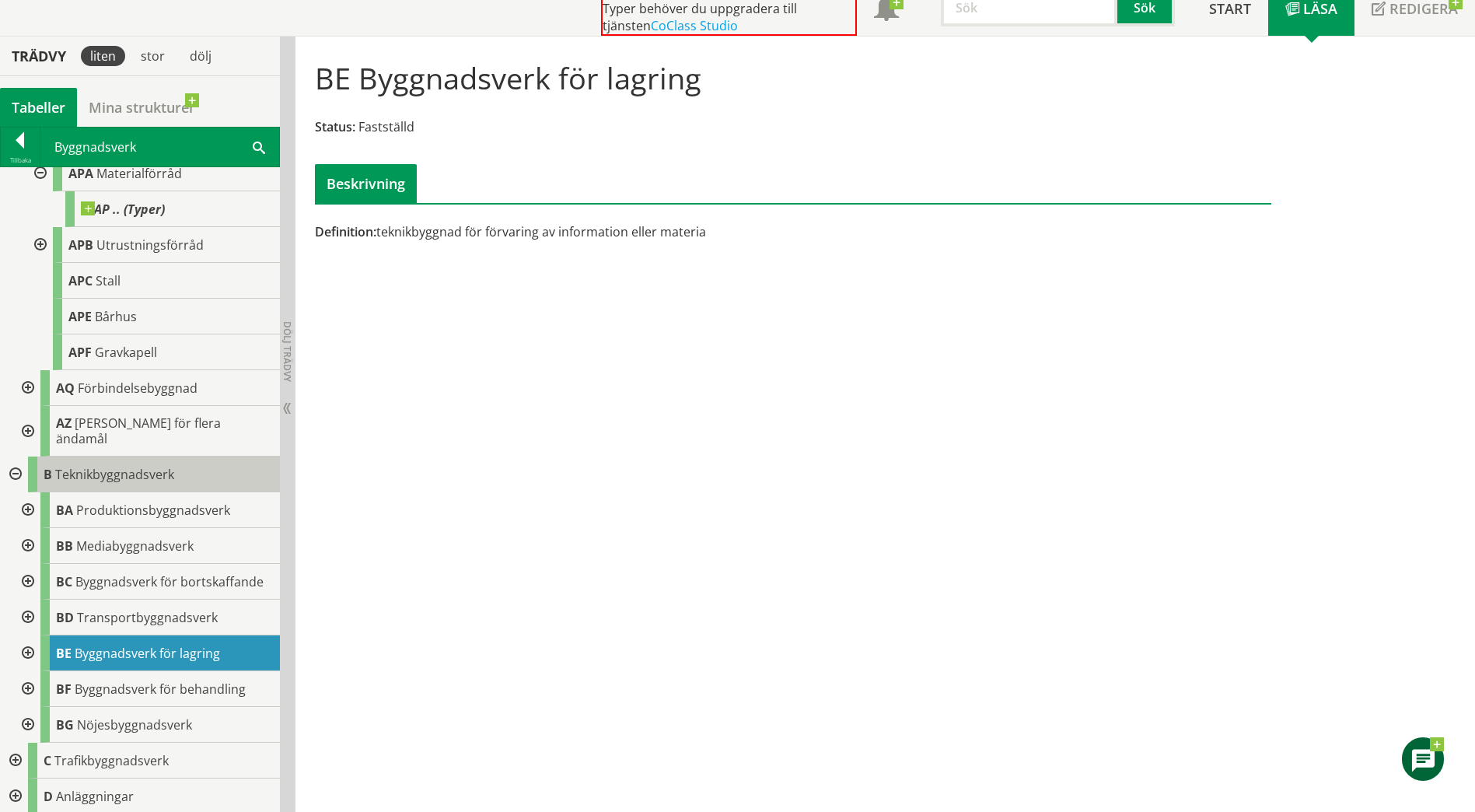
click at [94, 466] on span "Teknikbyggnadsverk" at bounding box center [114, 474] width 119 height 17
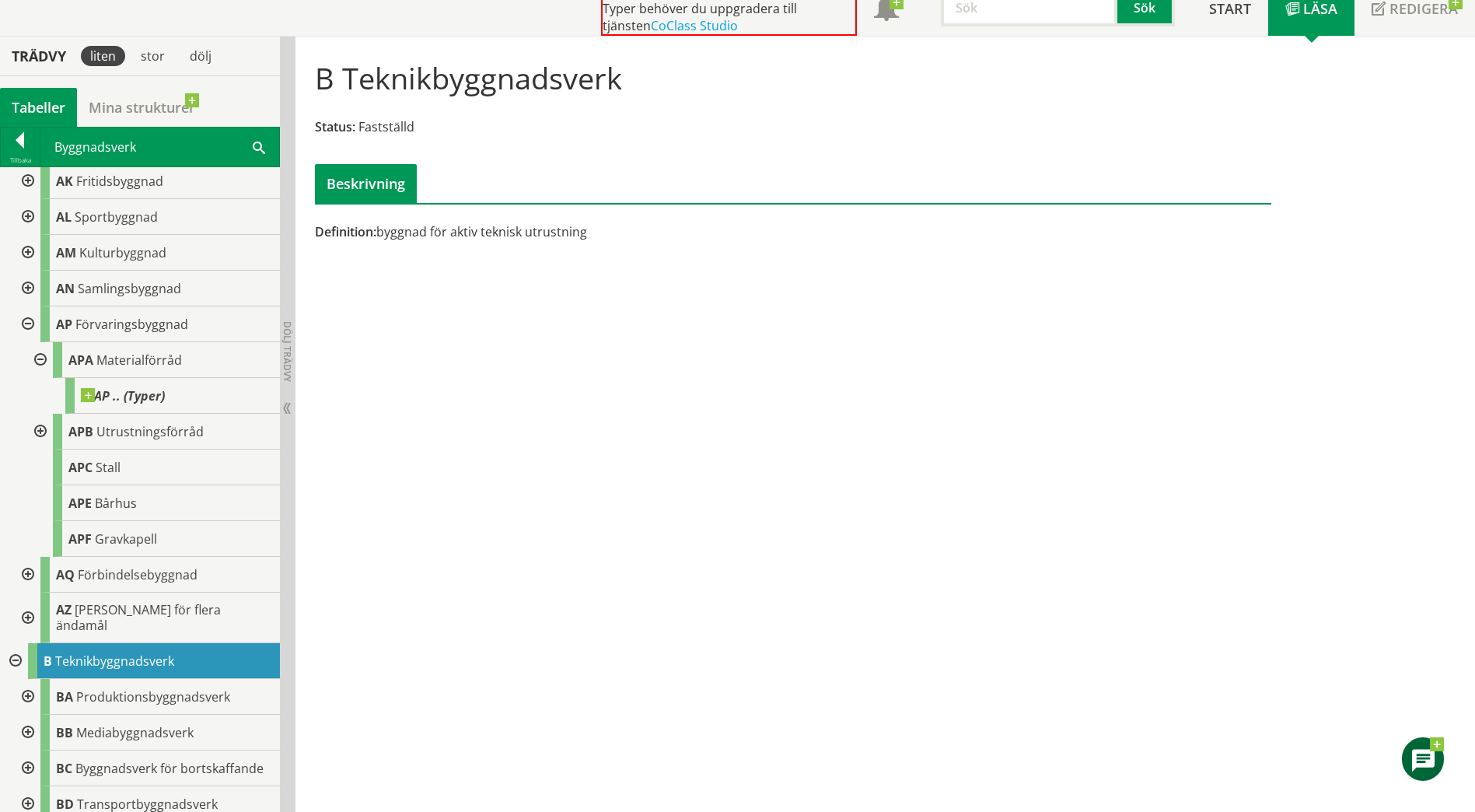
scroll to position [348, 0]
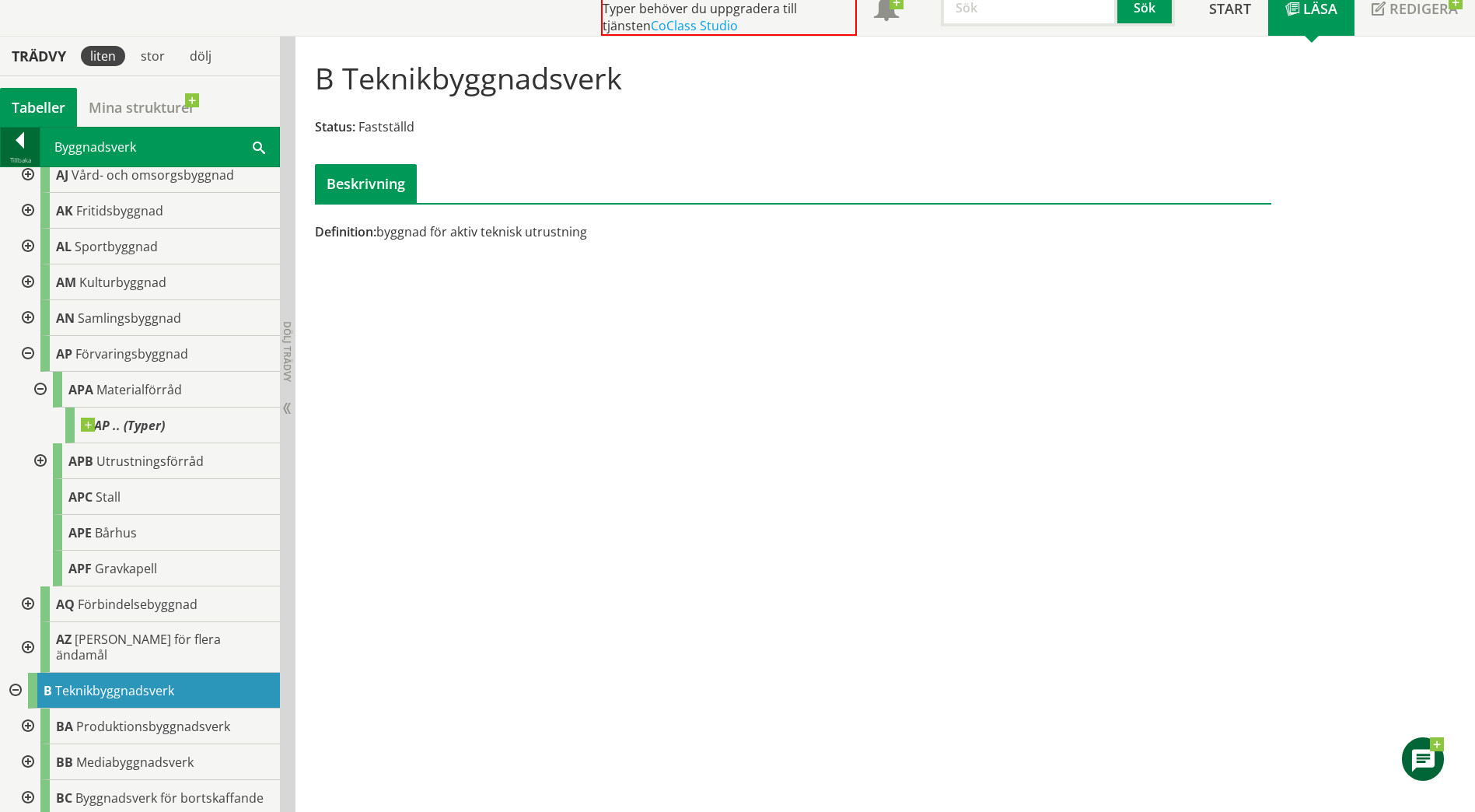
click at [12, 147] on div at bounding box center [20, 143] width 39 height 22
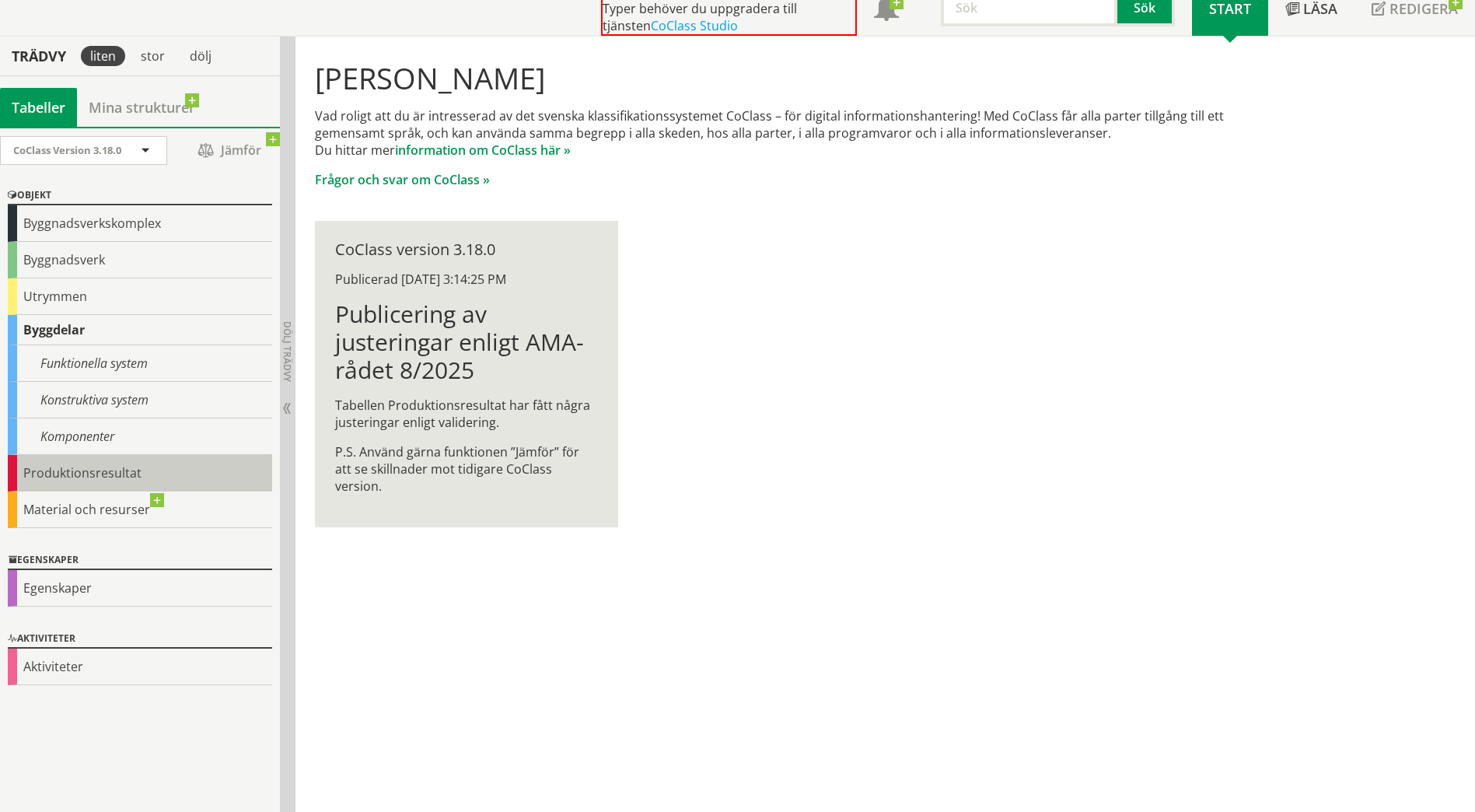
click at [83, 468] on div "Produktionsresultat" at bounding box center [139, 473] width 264 height 37
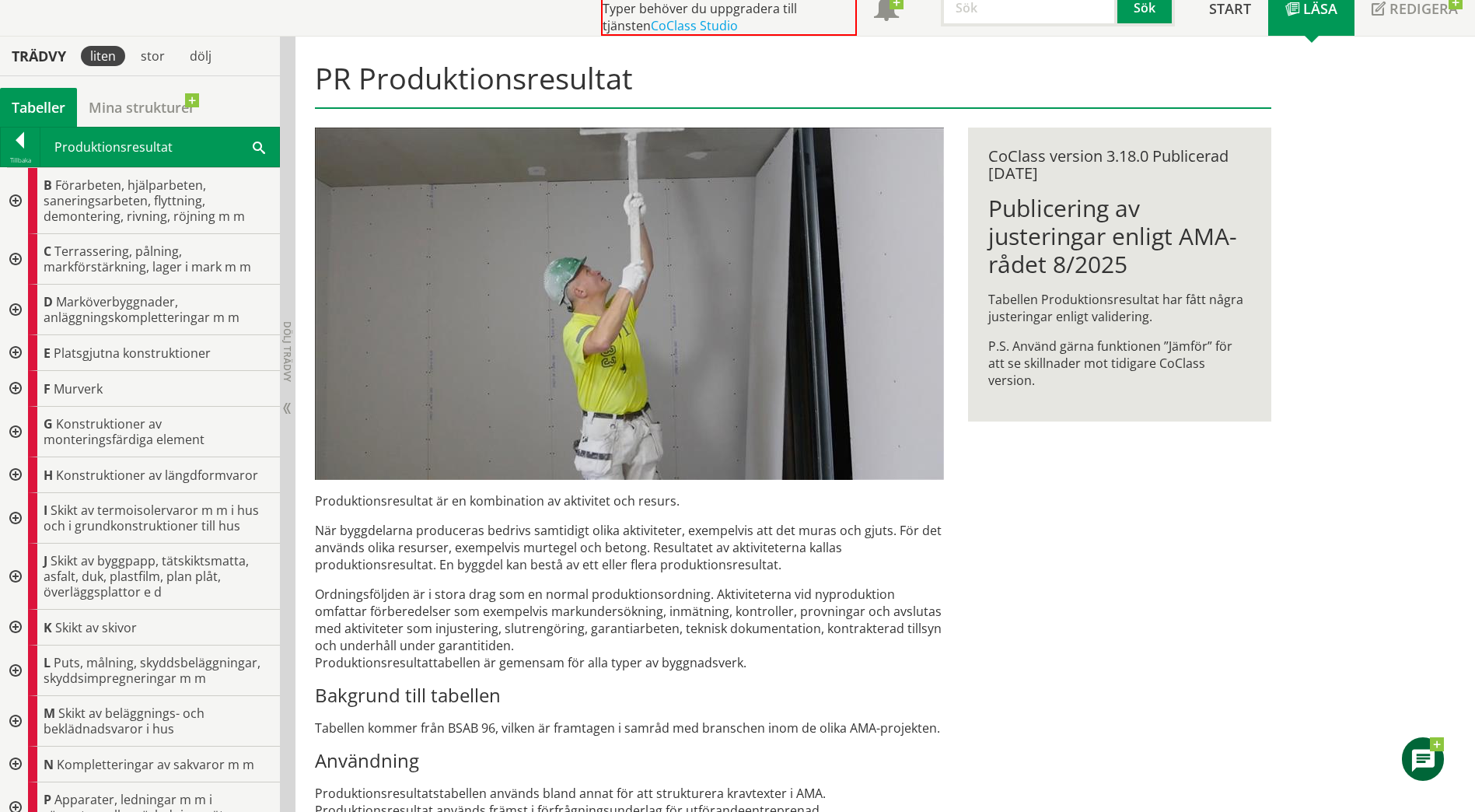
click at [16, 626] on div at bounding box center [14, 627] width 28 height 36
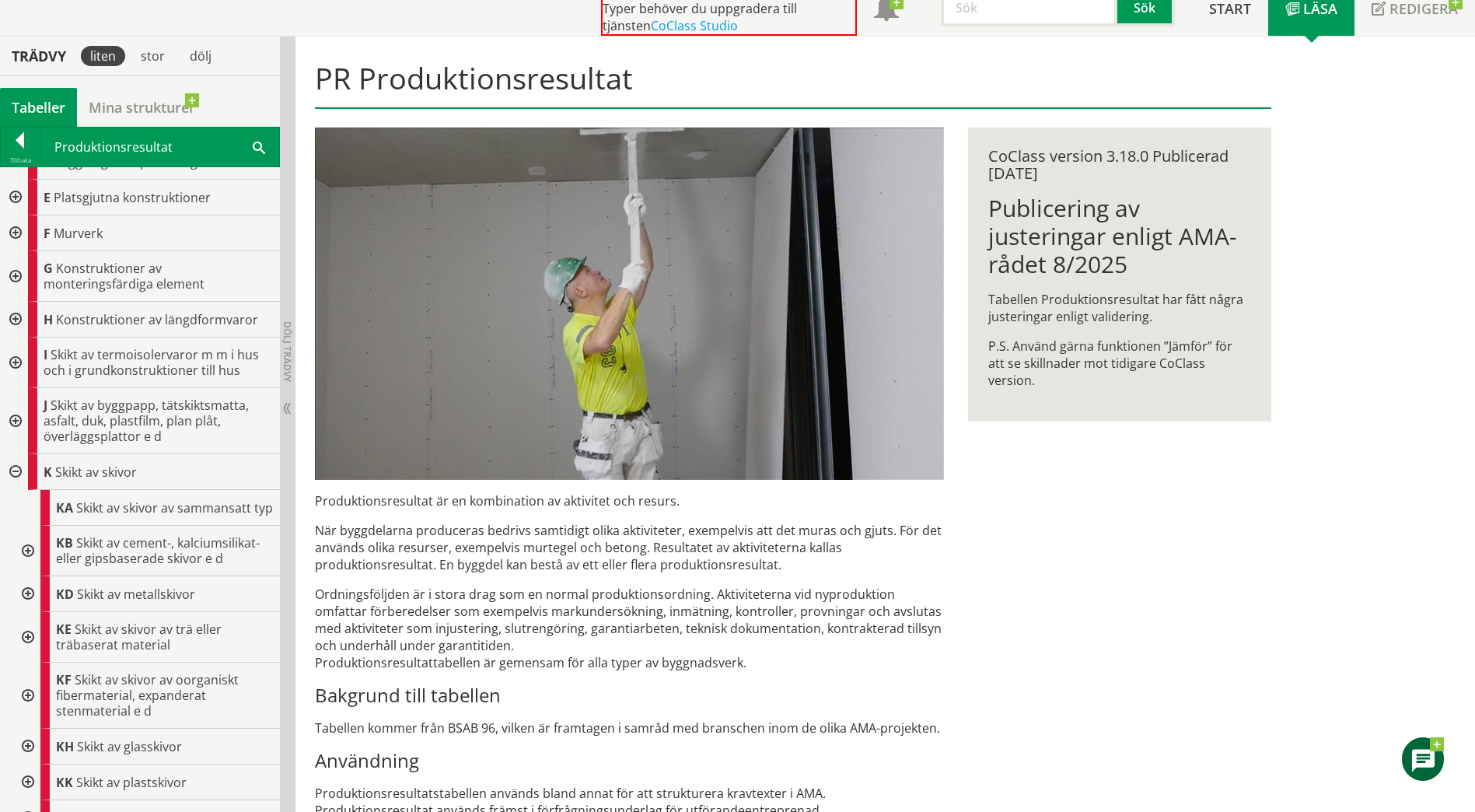
scroll to position [233, 0]
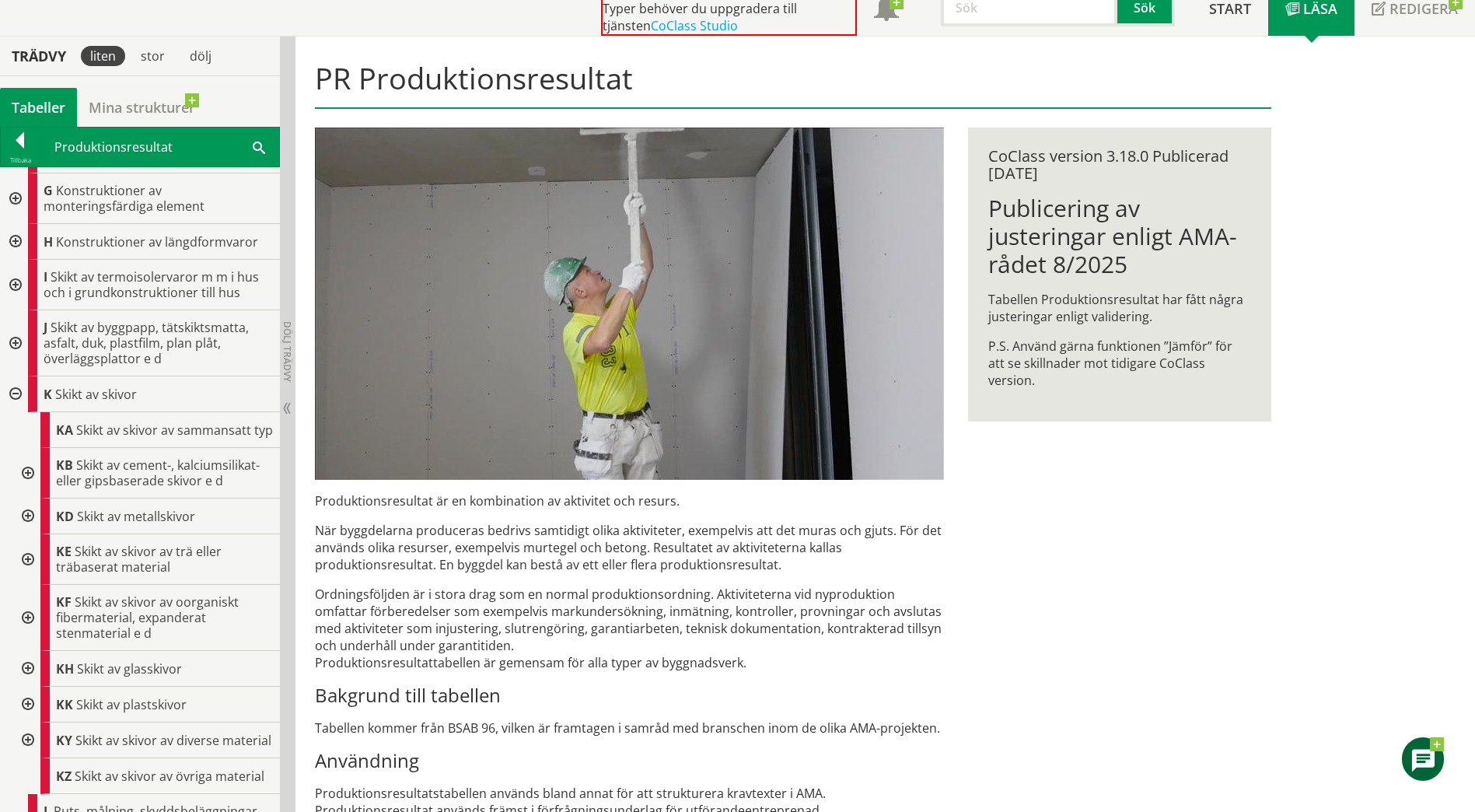
click at [19, 568] on div at bounding box center [26, 559] width 28 height 51
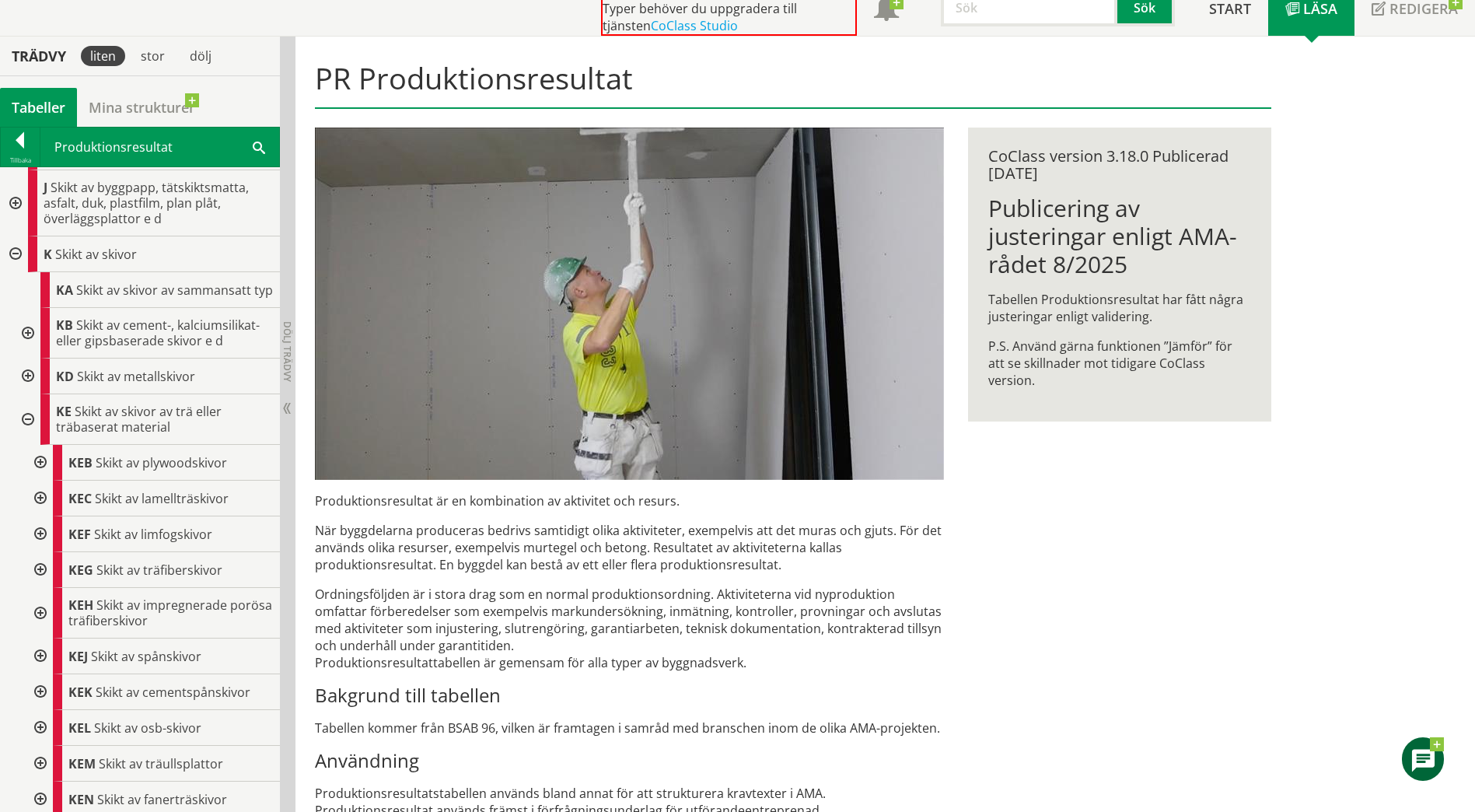
scroll to position [389, 0]
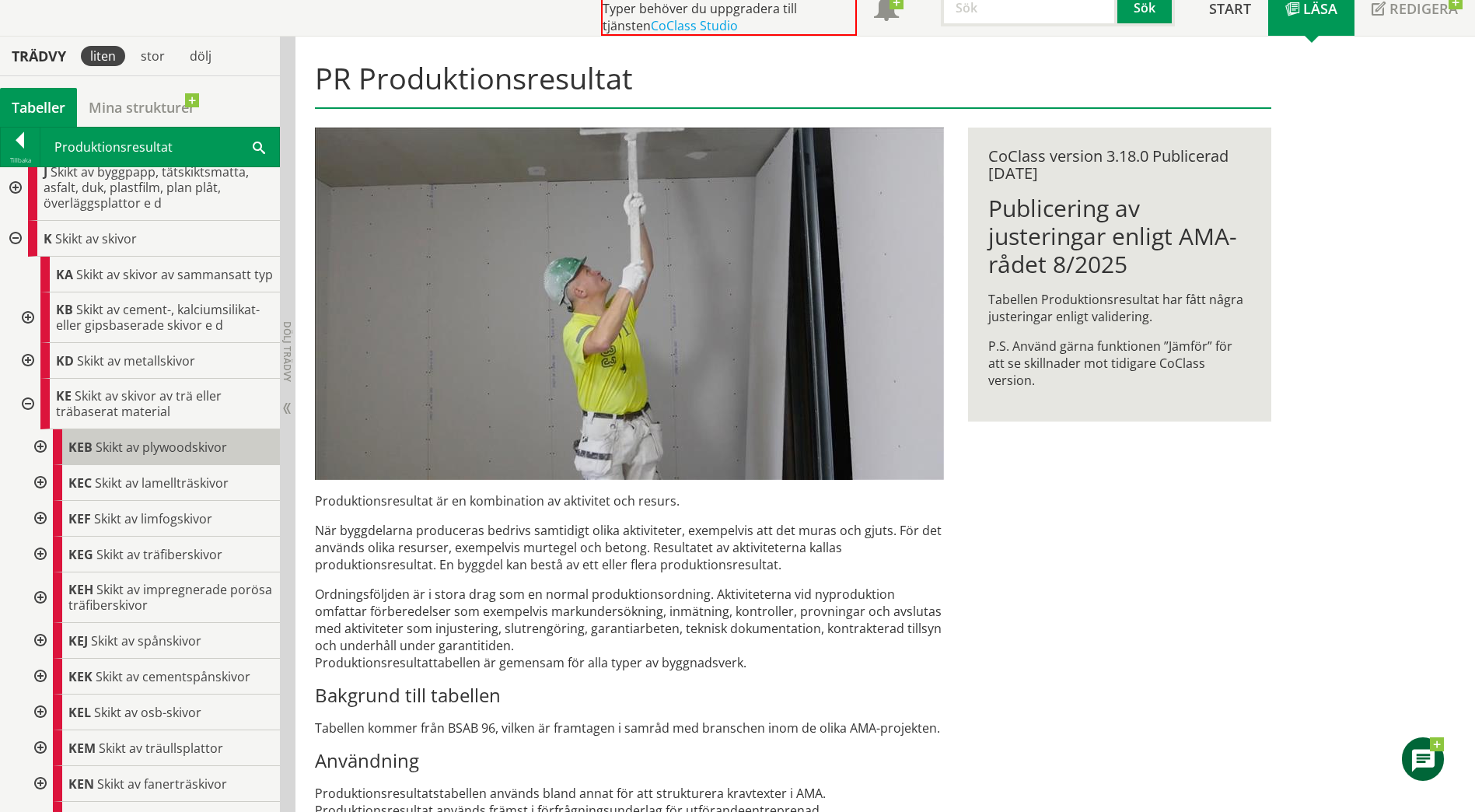
click at [67, 465] on div "KEB Skikt av plywoodskivor" at bounding box center [166, 447] width 227 height 36
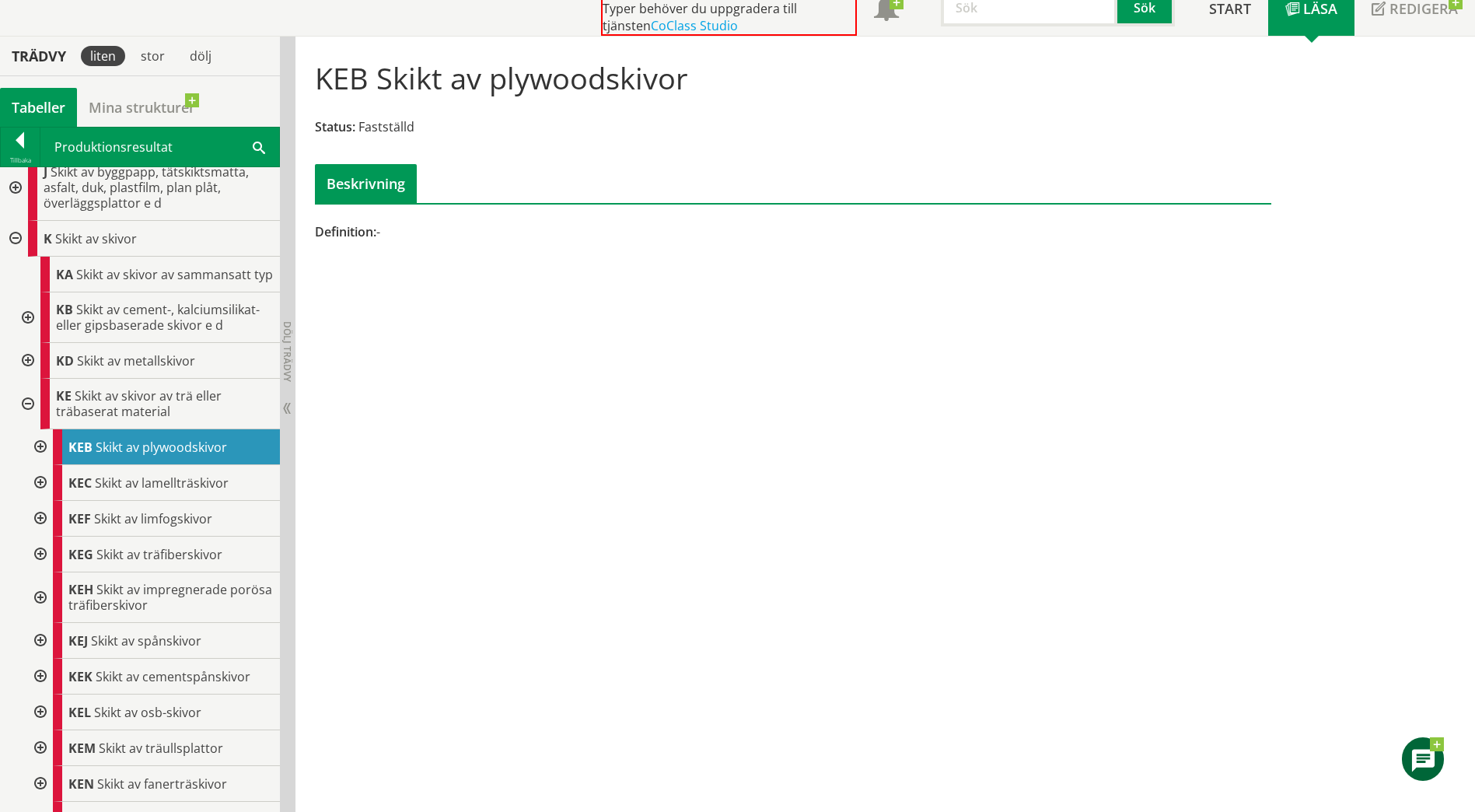
click at [39, 461] on div at bounding box center [39, 447] width 28 height 36
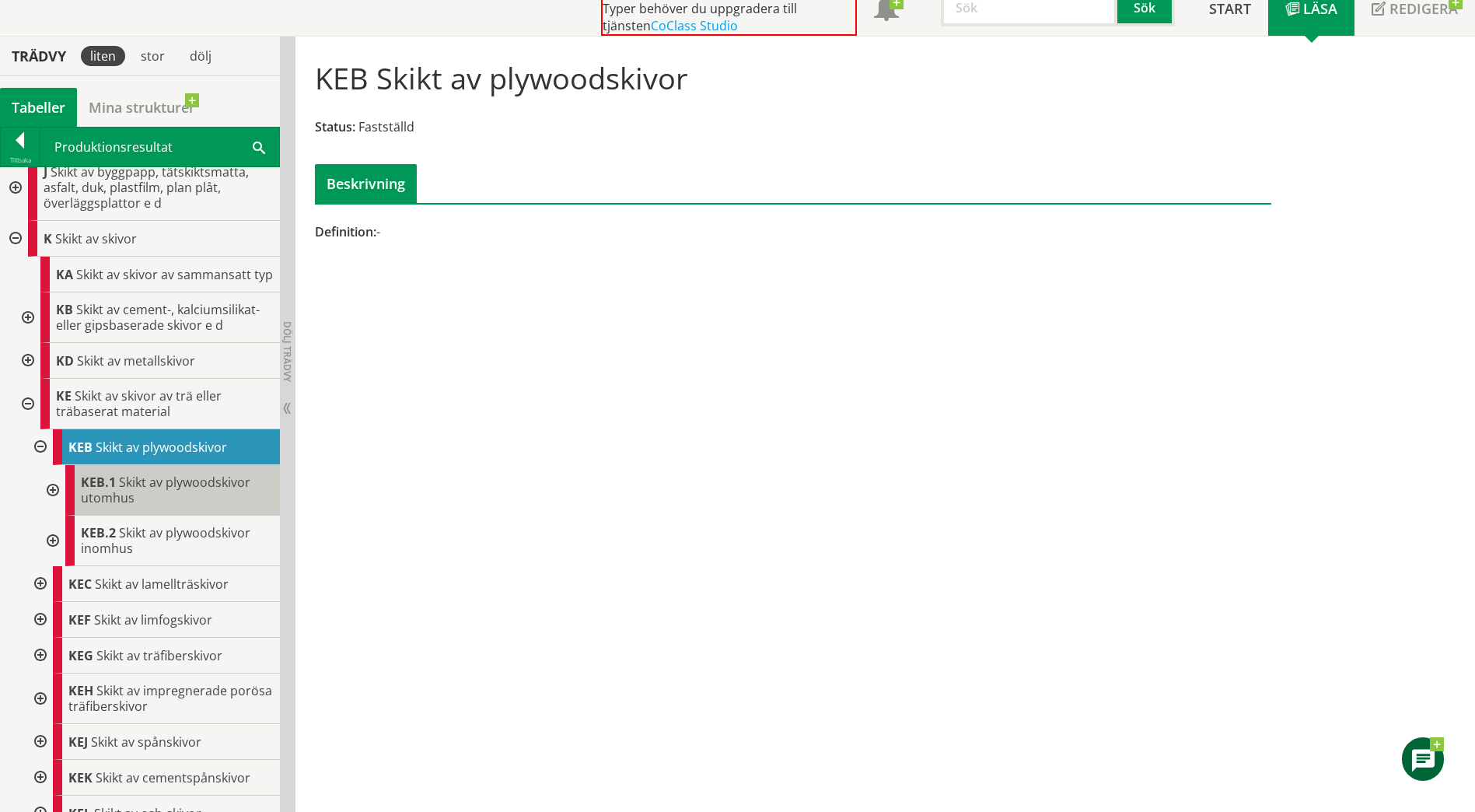
click at [124, 504] on span "Skikt av plywoodskivor utomhus" at bounding box center [166, 490] width 170 height 33
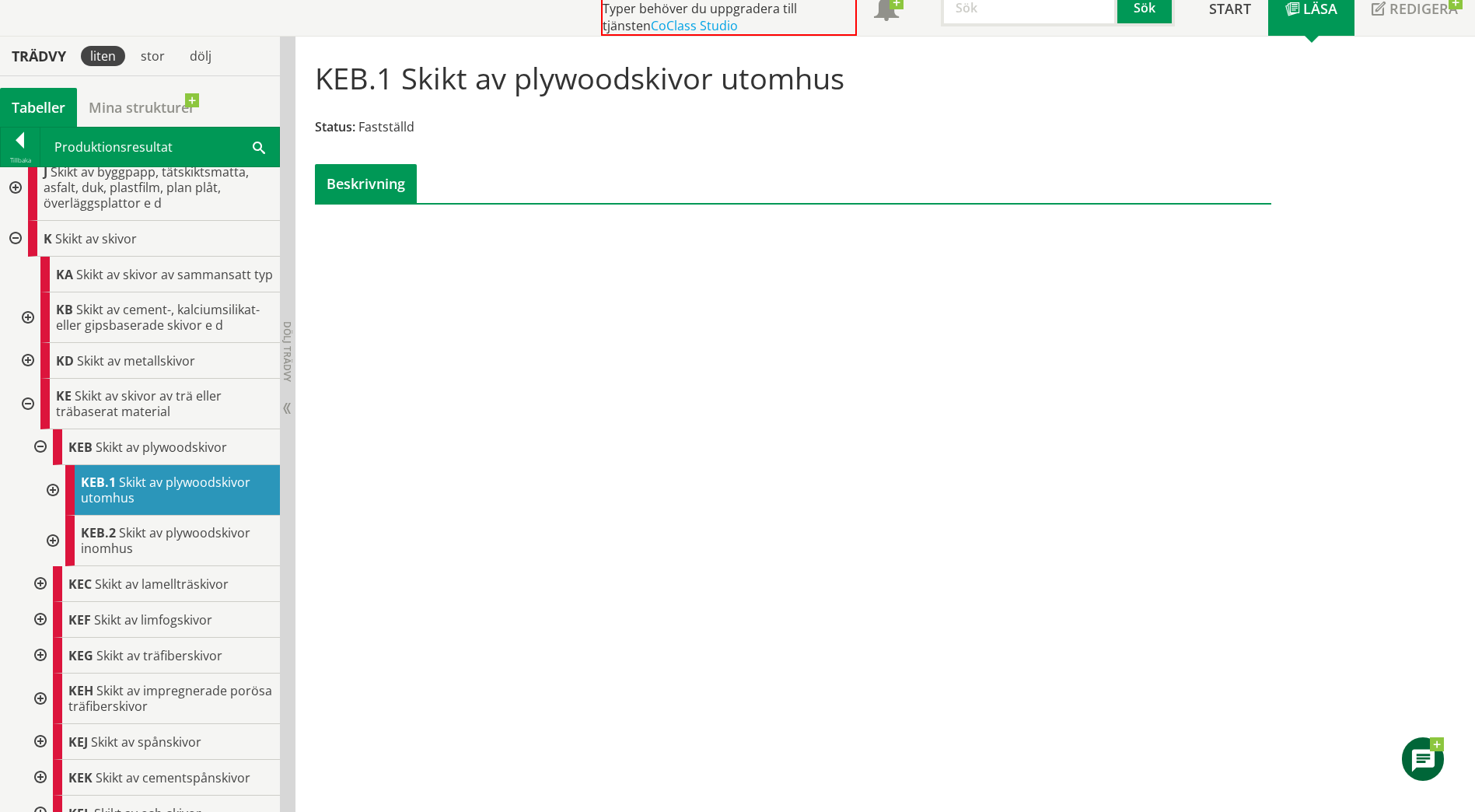
click at [51, 501] on div at bounding box center [51, 490] width 28 height 51
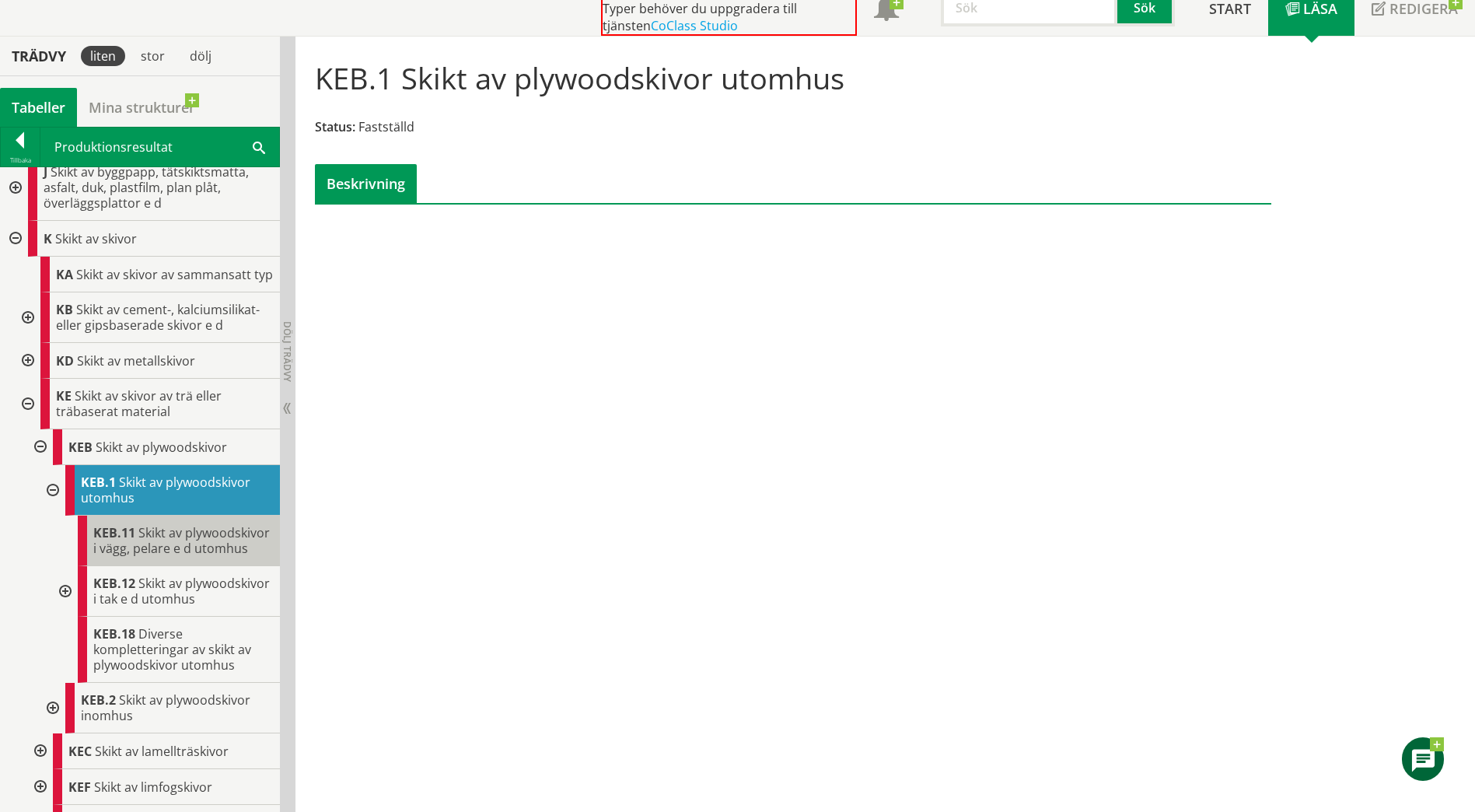
click at [139, 557] on span "Skikt av plywoodskivor i vägg, pelare e d utomhus" at bounding box center [181, 541] width 176 height 33
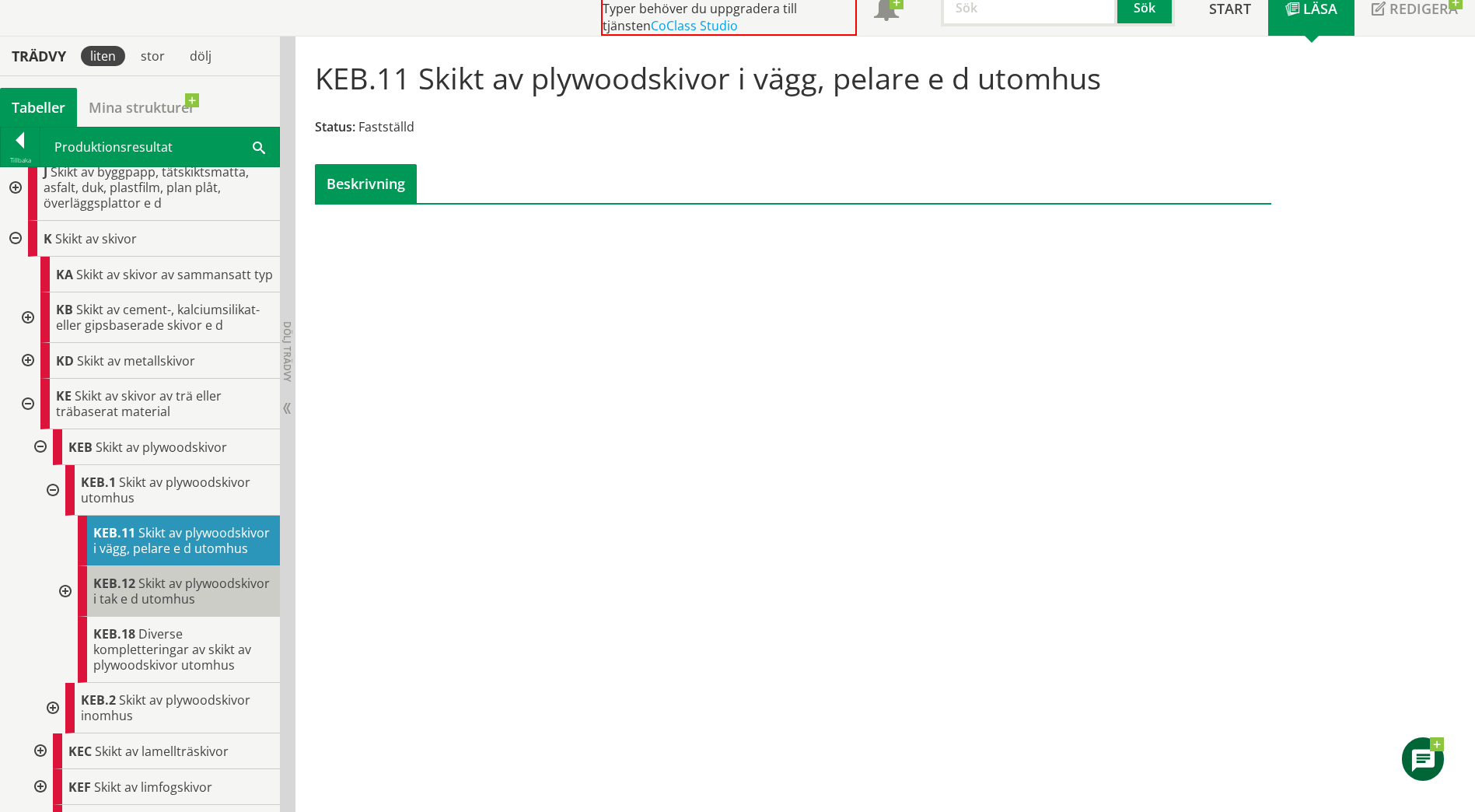
click at [111, 607] on span "Skikt av plywoodskivor i tak e d utomhus" at bounding box center [181, 591] width 176 height 33
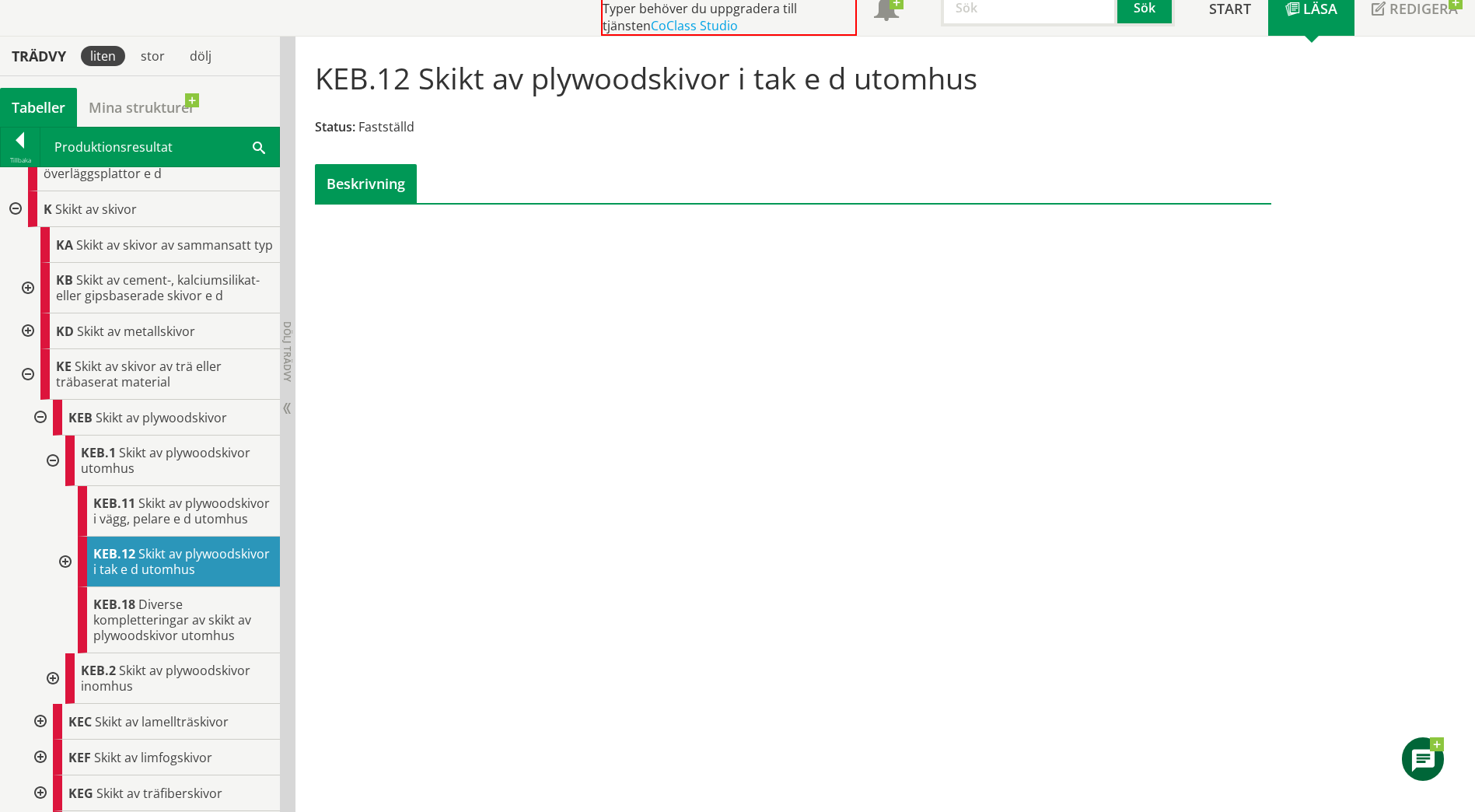
scroll to position [467, 0]
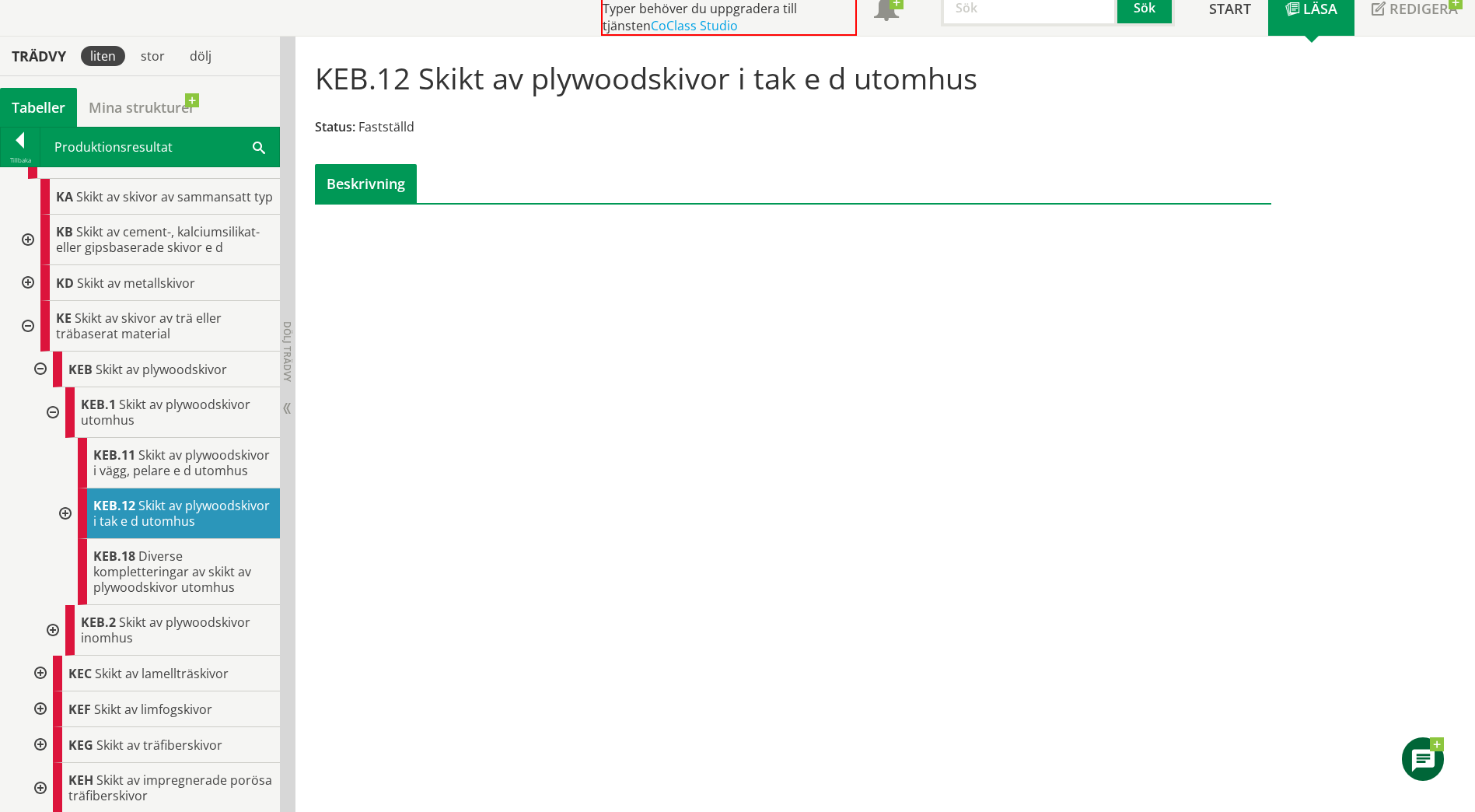
click at [64, 539] on div at bounding box center [64, 513] width 28 height 51
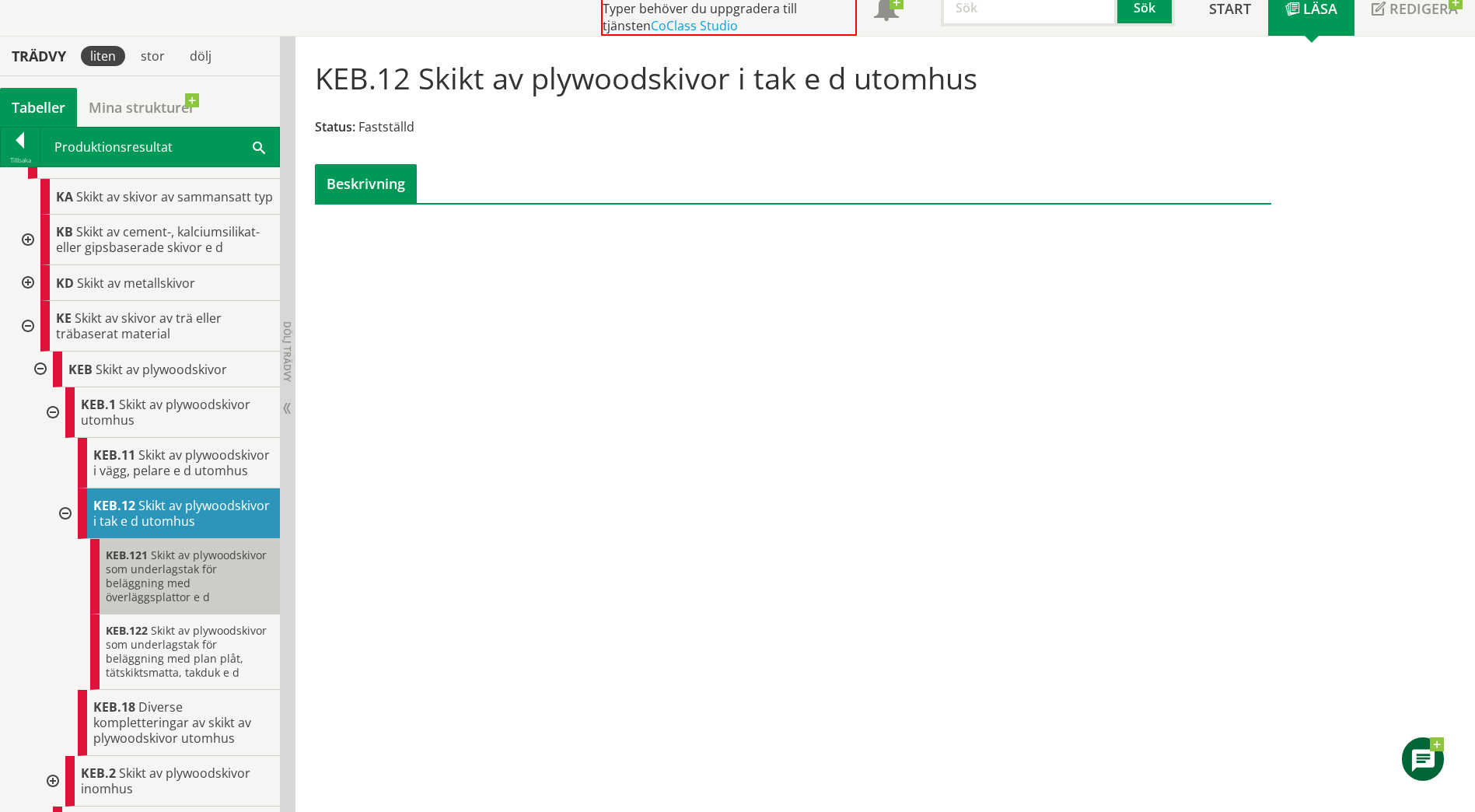
click at [119, 604] on span "Skikt av plywoodskivor som underlagstak för beläggning med överläggsplattor e d" at bounding box center [186, 575] width 161 height 57
